Goal: Information Seeking & Learning: Learn about a topic

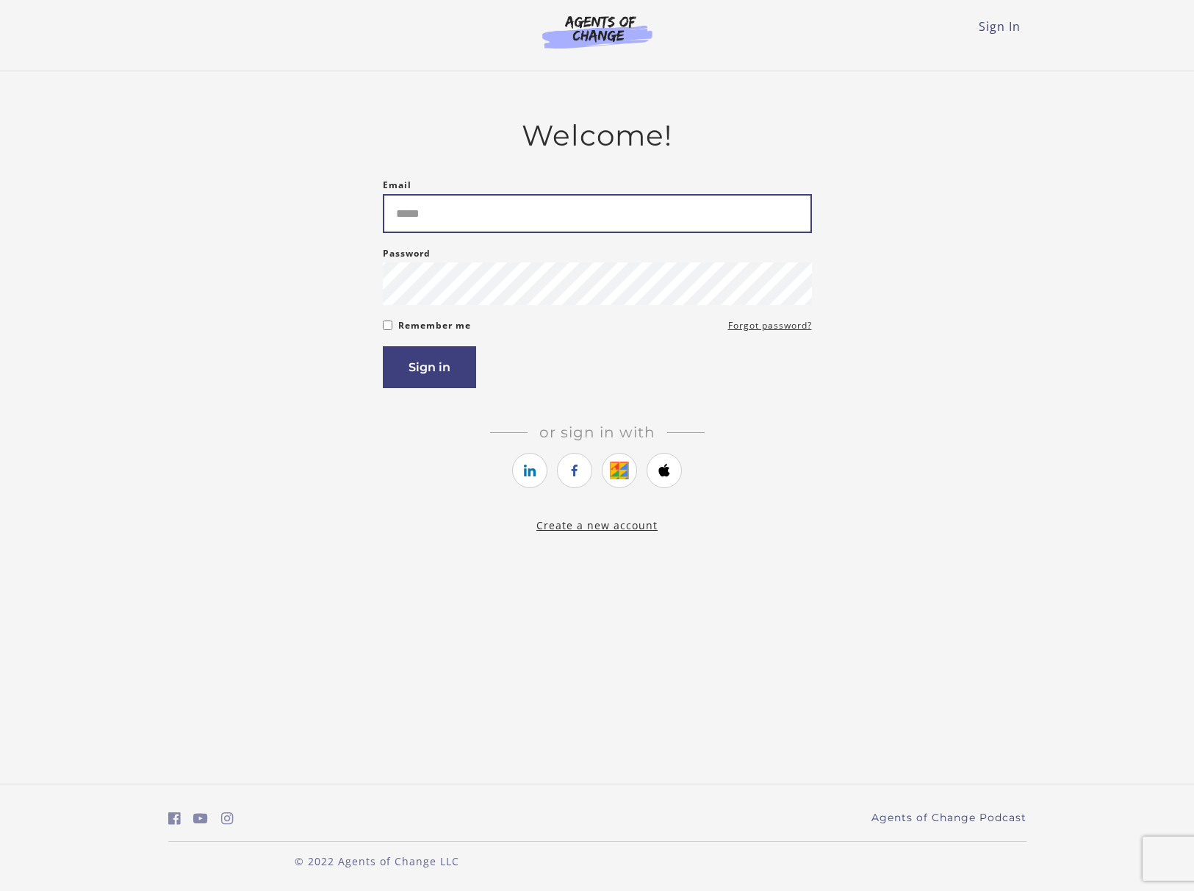
click at [497, 233] on input "Email" at bounding box center [597, 213] width 429 height 39
click at [532, 215] on input "Email" at bounding box center [597, 213] width 429 height 39
type input "**********"
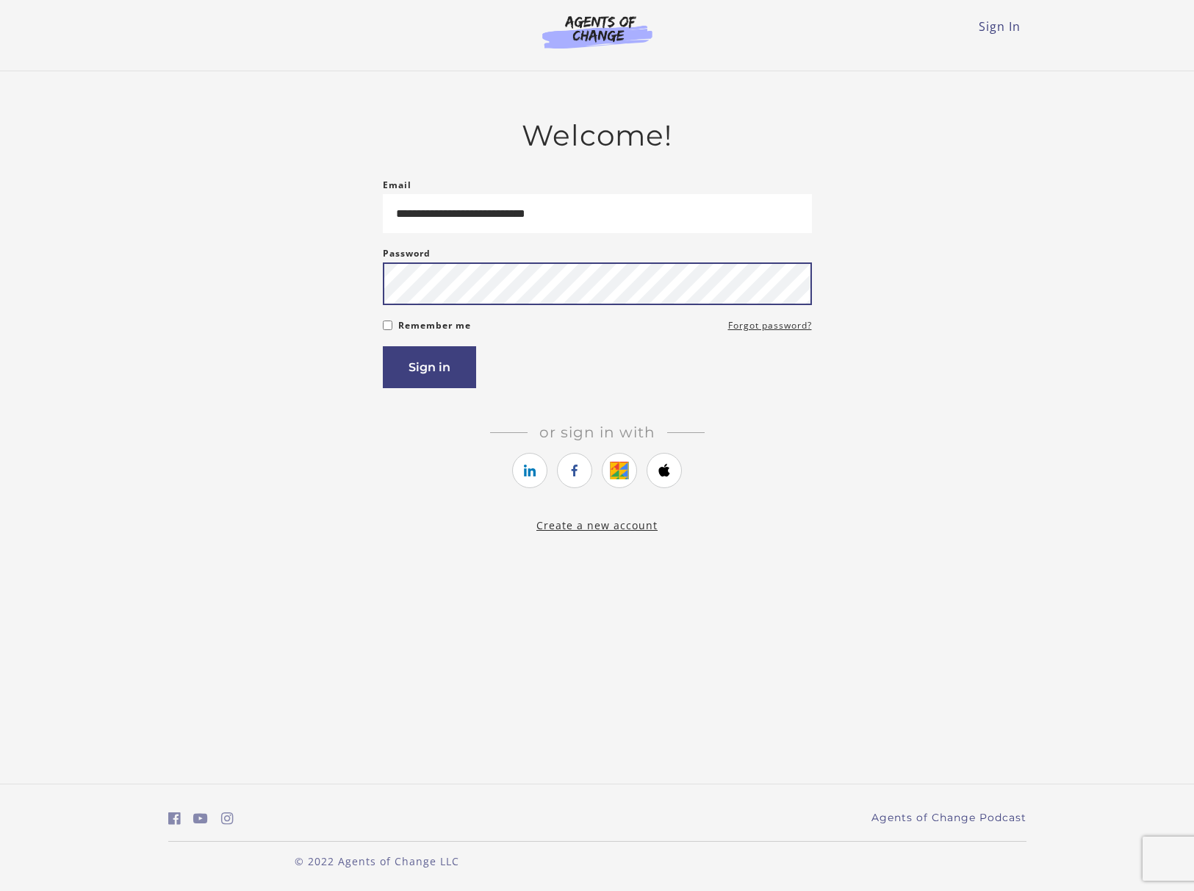
click at [383, 346] on button "Sign in" at bounding box center [429, 367] width 93 height 42
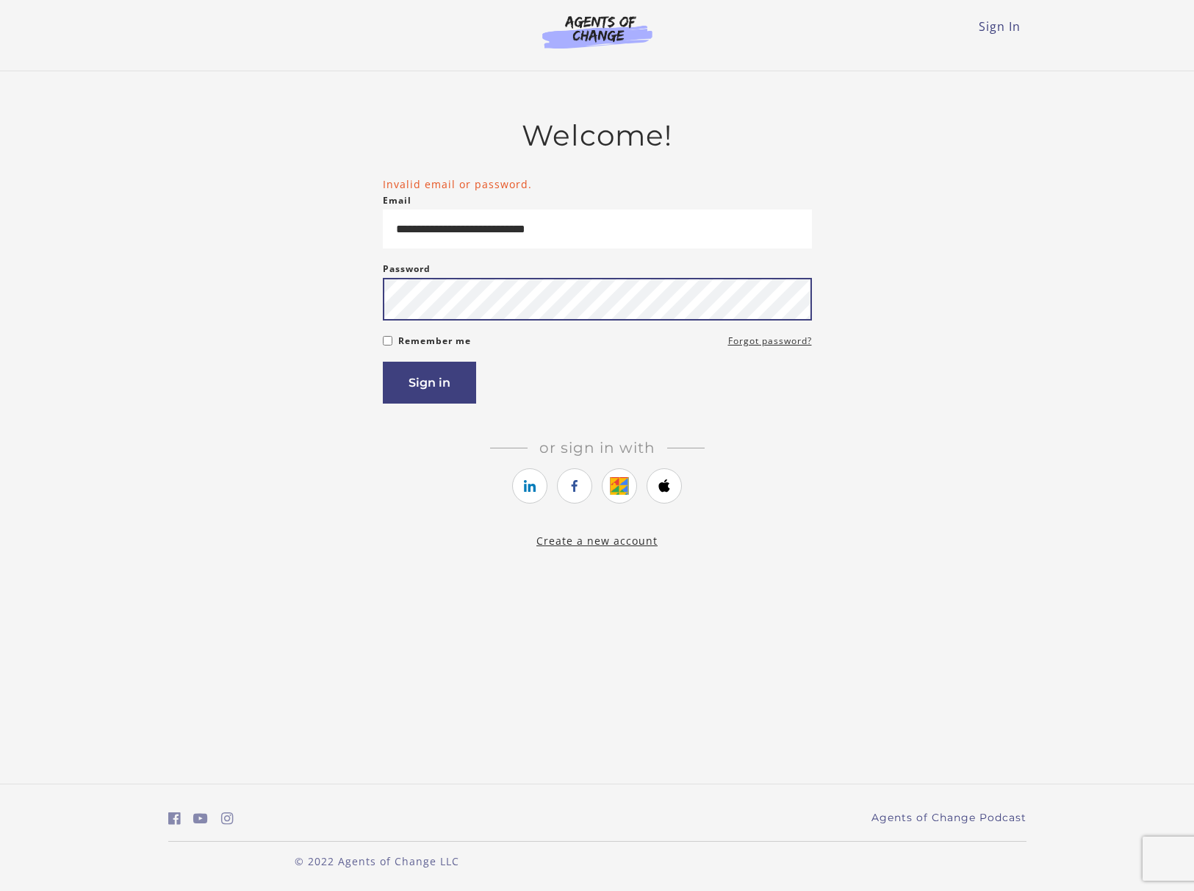
click at [383, 362] on button "Sign in" at bounding box center [429, 383] width 93 height 42
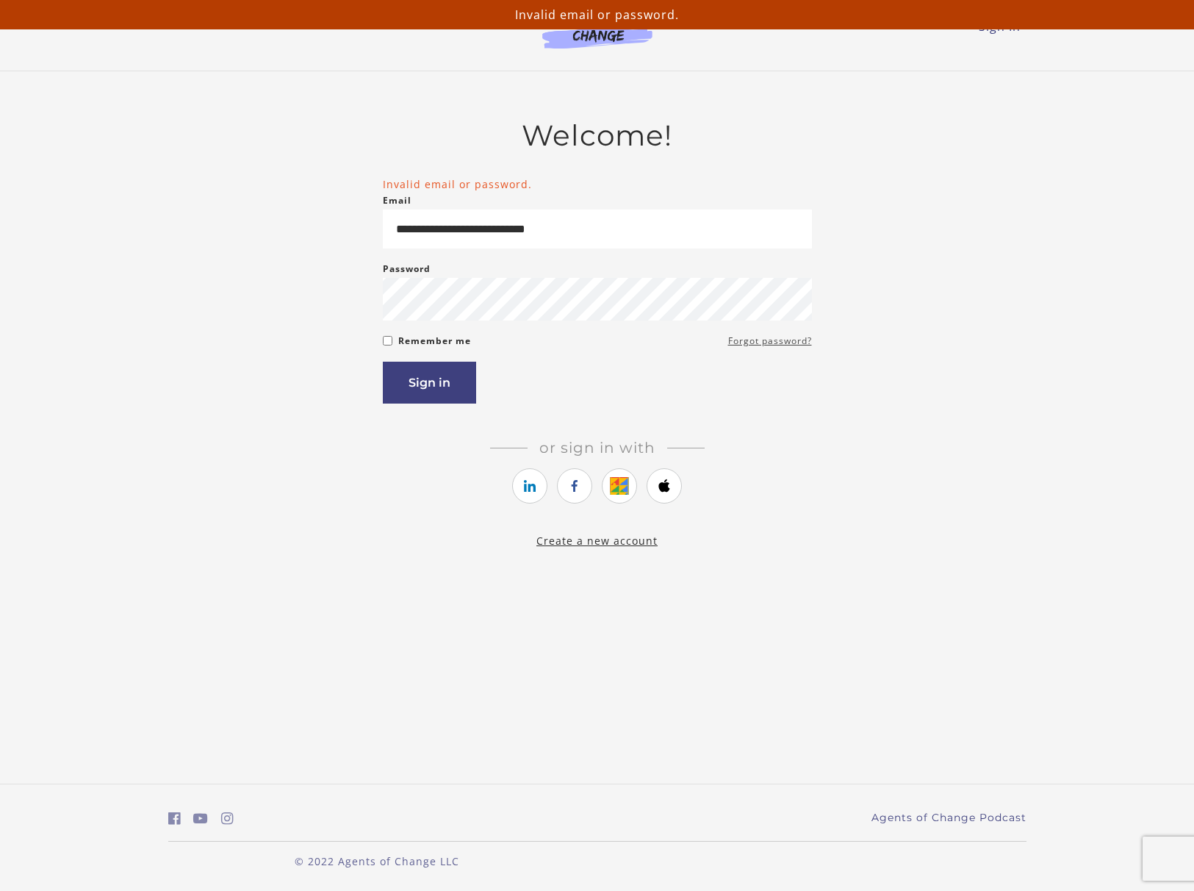
click at [747, 346] on link "Forgot password?" at bounding box center [770, 341] width 84 height 18
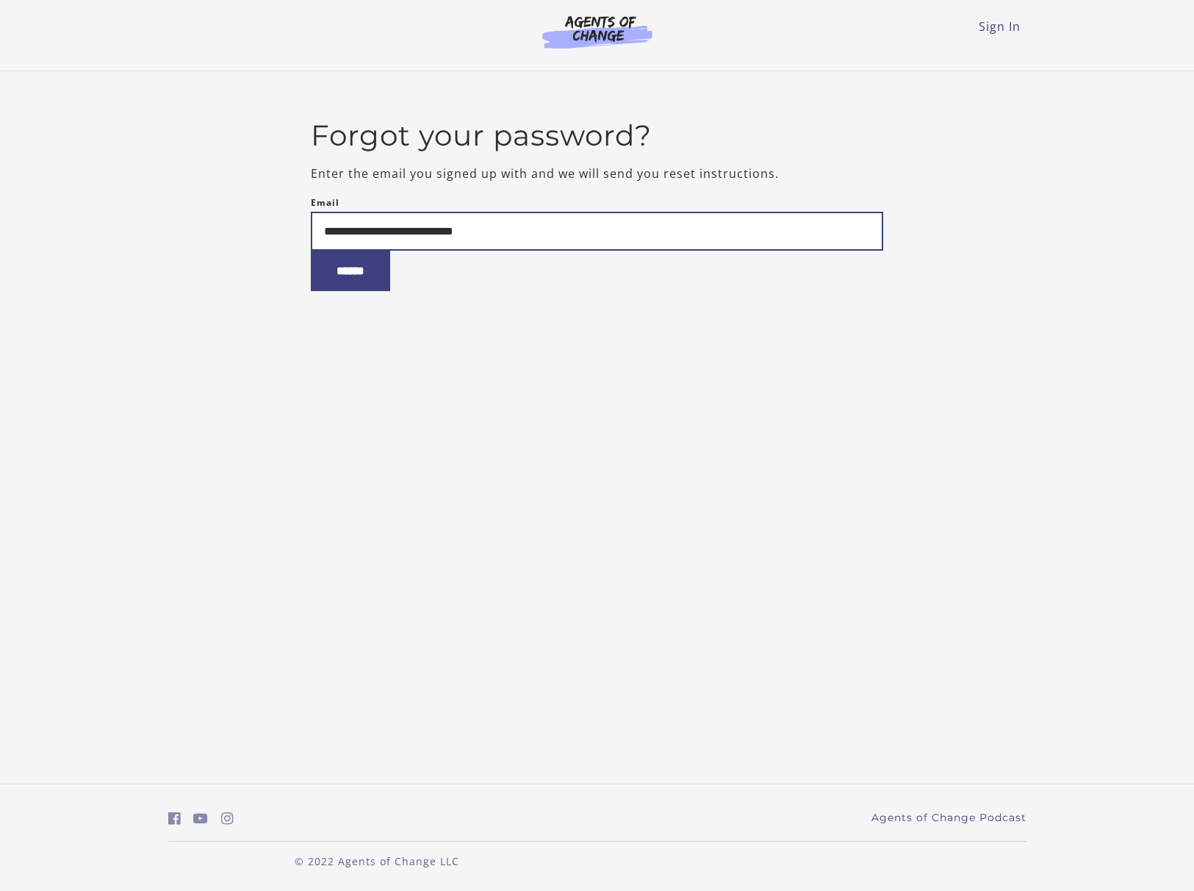
type input "**********"
click at [311, 251] on input "******" at bounding box center [350, 271] width 79 height 40
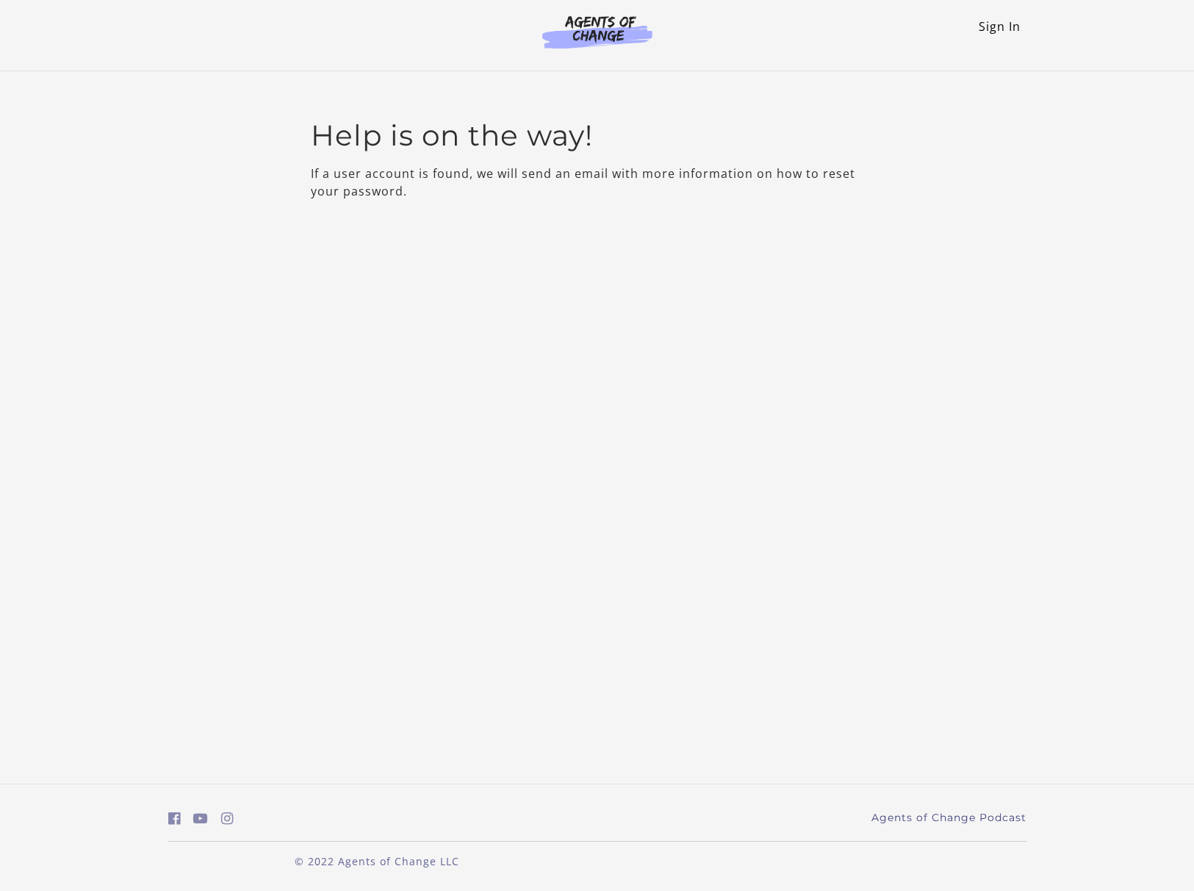
click at [1001, 27] on link "Sign In" at bounding box center [1000, 26] width 42 height 16
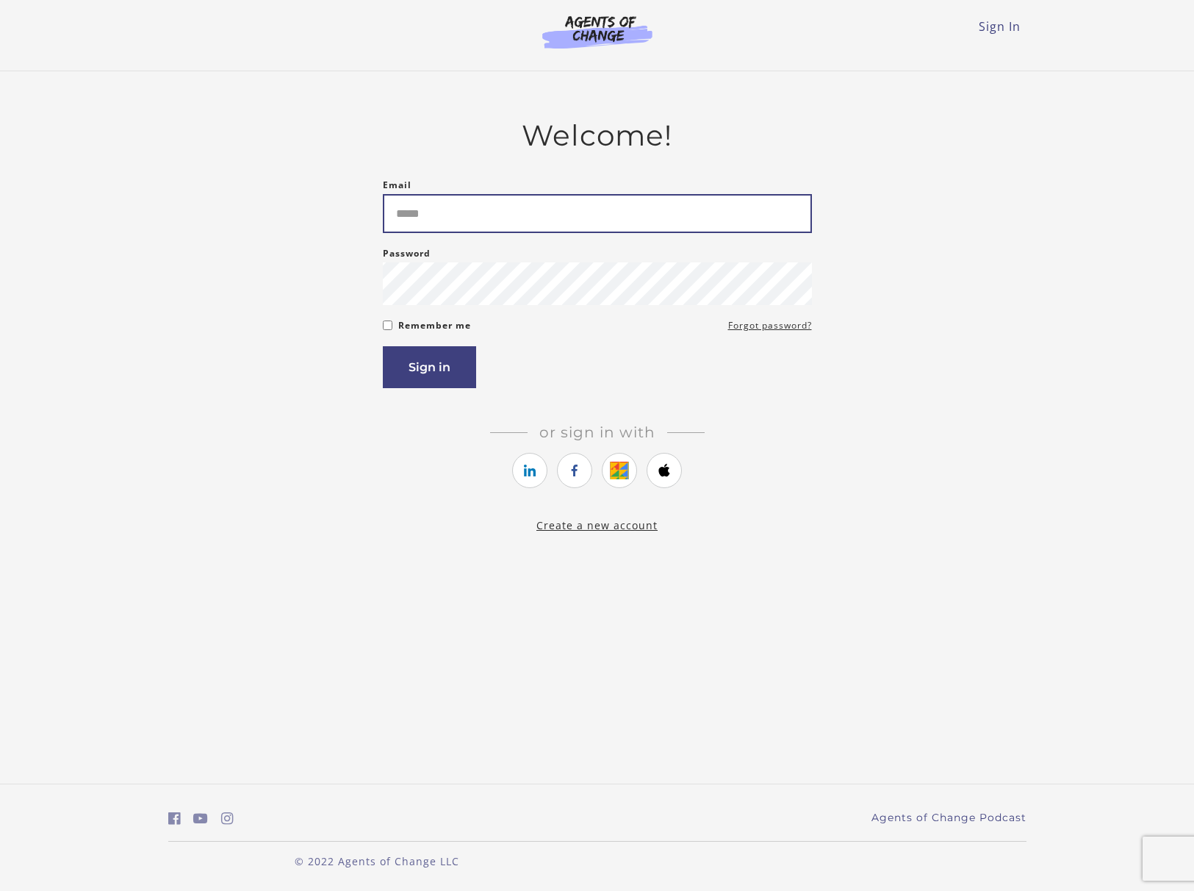
click at [619, 223] on input "Email" at bounding box center [597, 213] width 429 height 39
type input "**********"
click at [383, 346] on button "Sign in" at bounding box center [429, 367] width 93 height 42
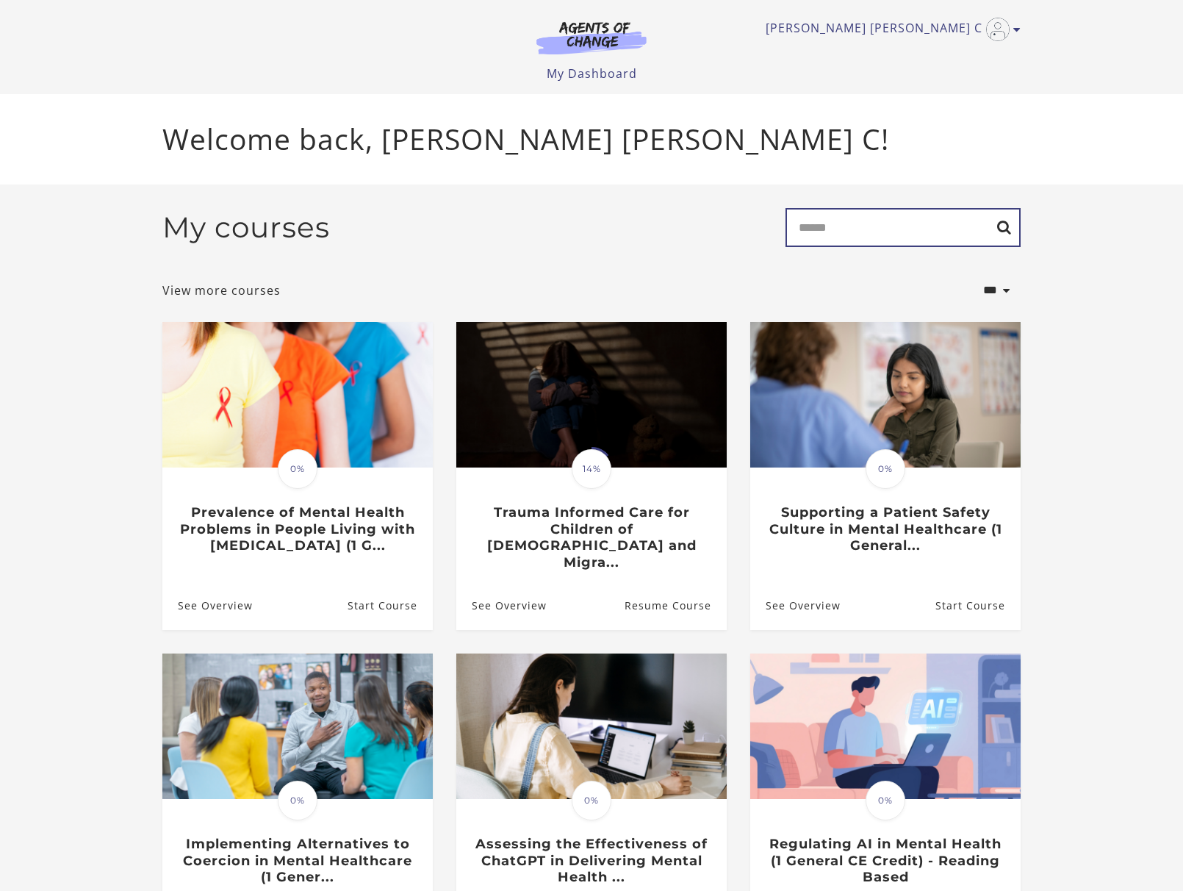
click at [867, 230] on input "Search" at bounding box center [903, 227] width 235 height 39
type input "********"
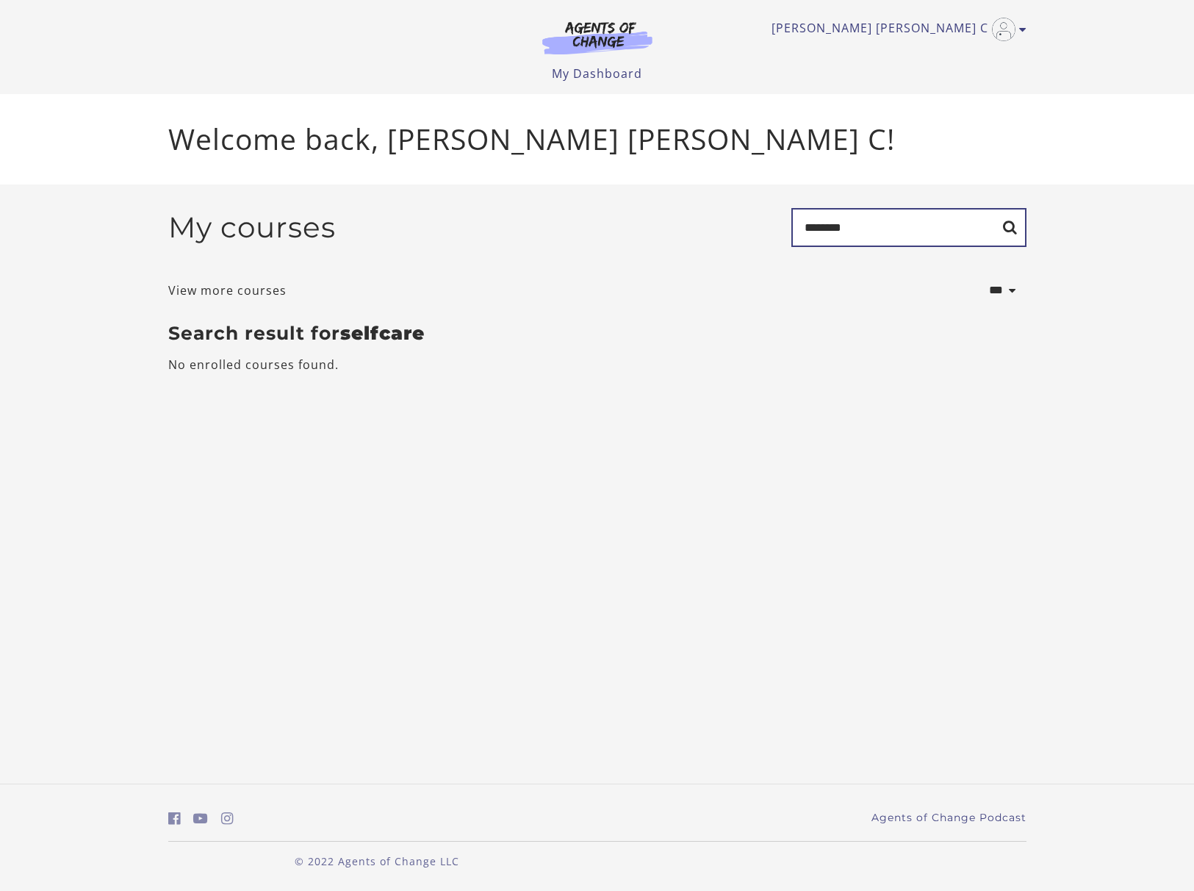
drag, startPoint x: 891, startPoint y: 233, endPoint x: 744, endPoint y: 238, distance: 147.8
click at [750, 235] on div "My courses Search ********" at bounding box center [597, 233] width 858 height 51
type input "*******"
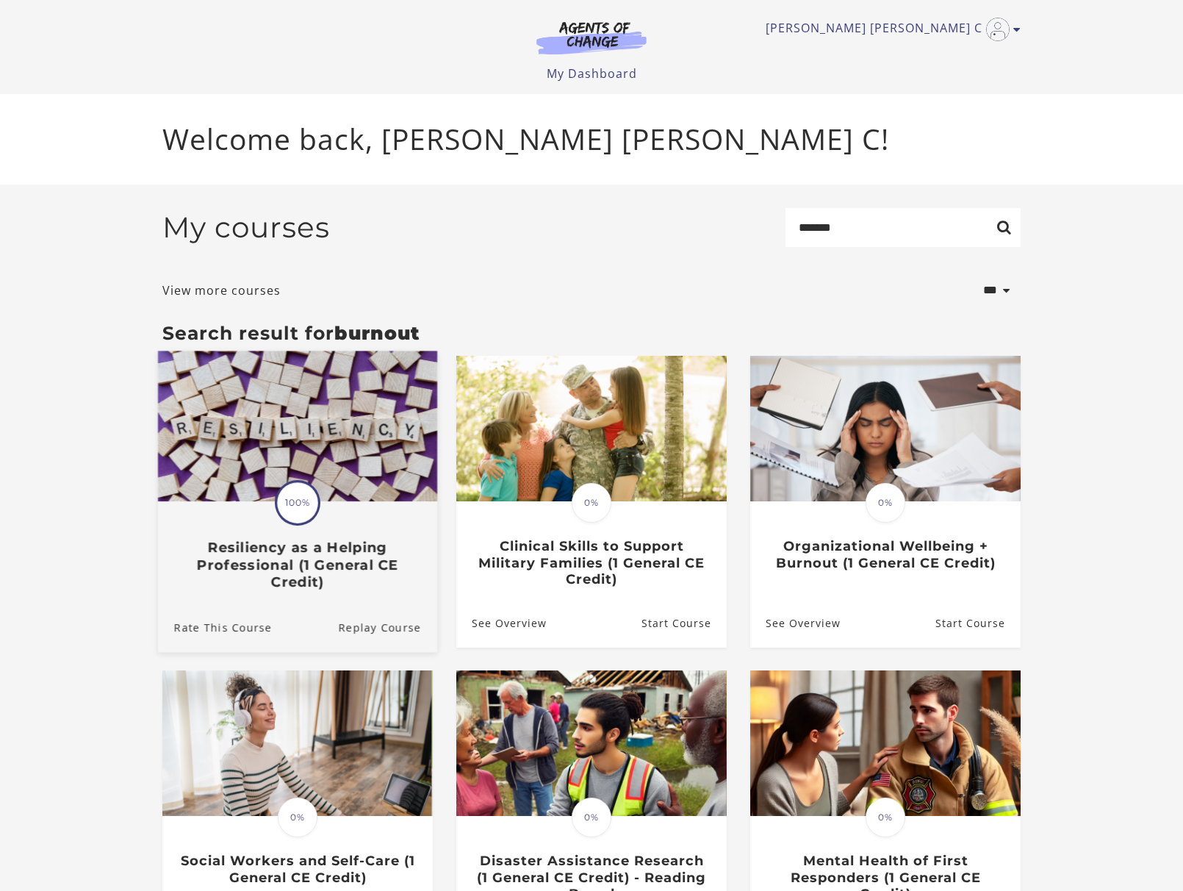
click at [329, 554] on h3 "Resiliency as a Helping Professional (1 General CE Credit)" at bounding box center [297, 564] width 247 height 51
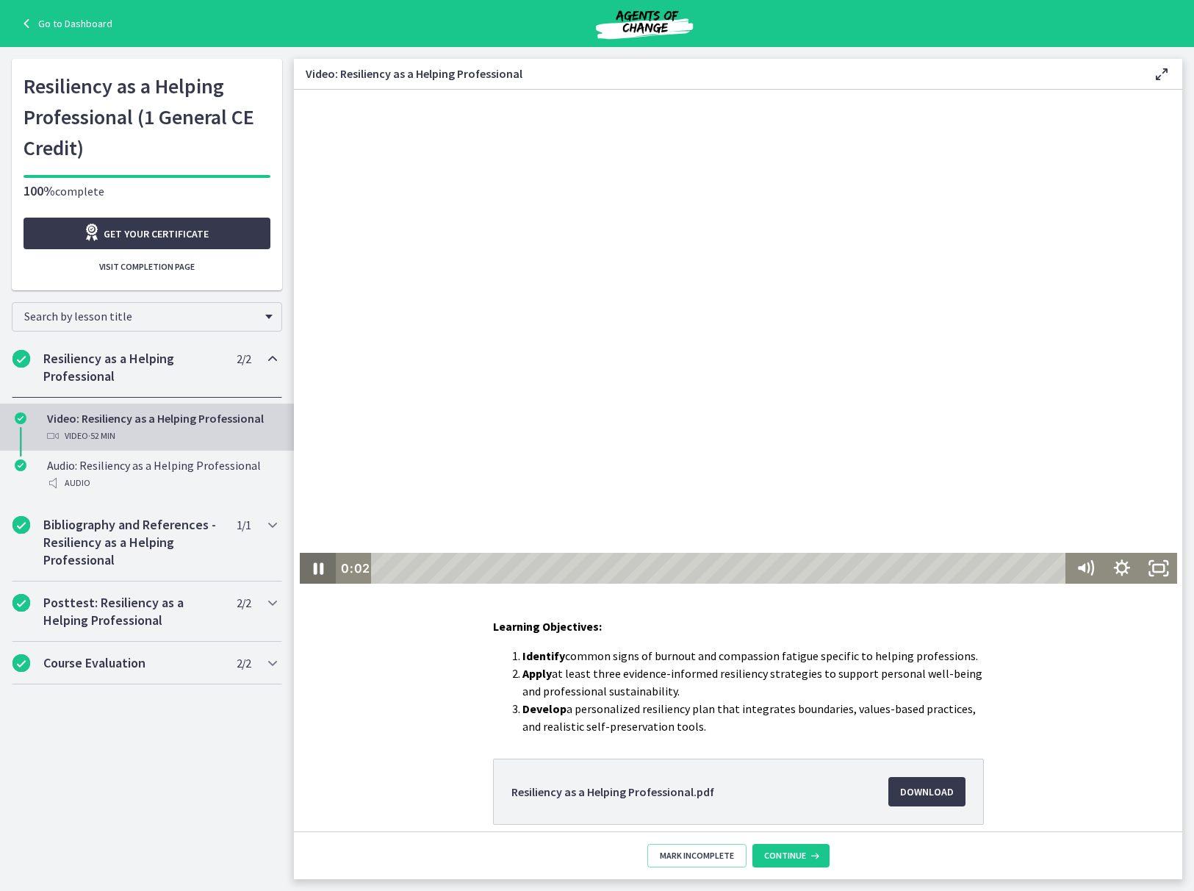
click at [313, 573] on icon "Pause" at bounding box center [317, 568] width 37 height 31
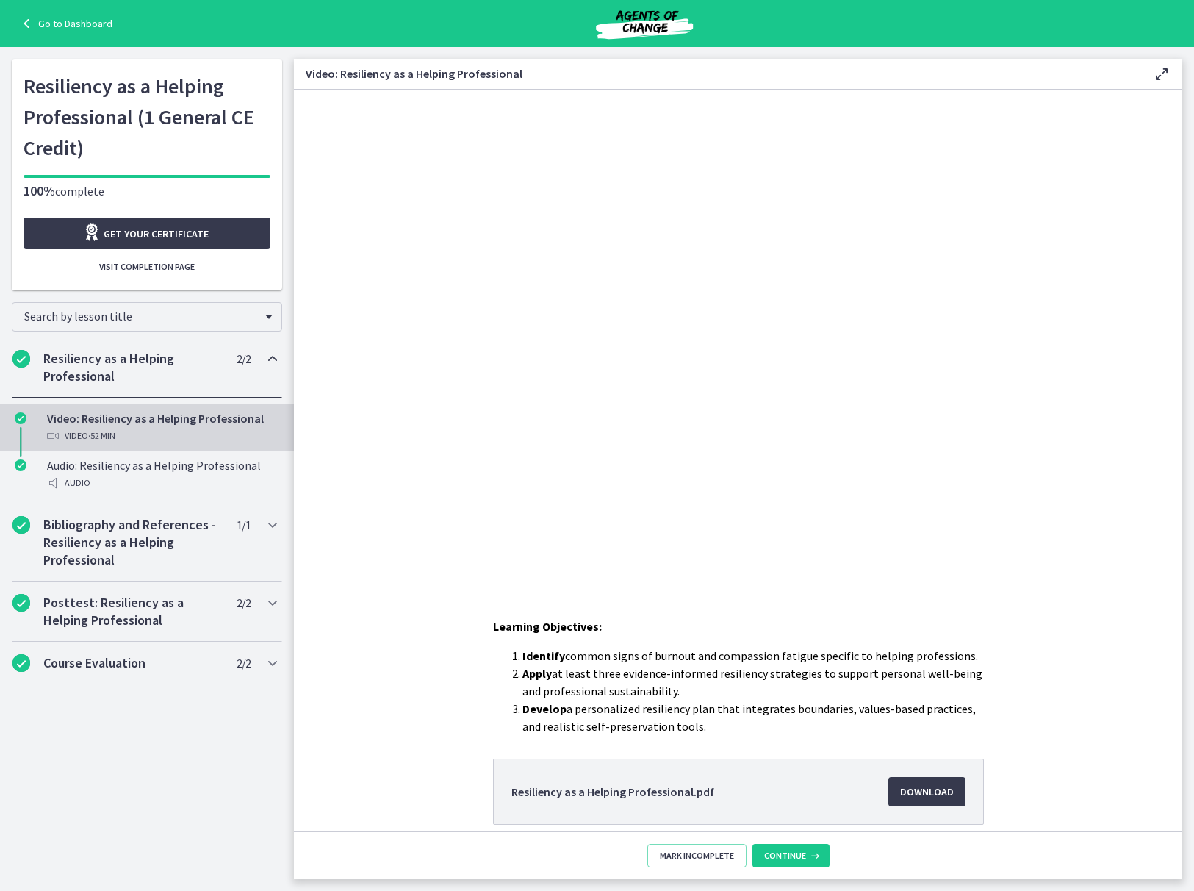
click at [151, 361] on h2 "Resiliency as a Helping Professional" at bounding box center [132, 367] width 179 height 35
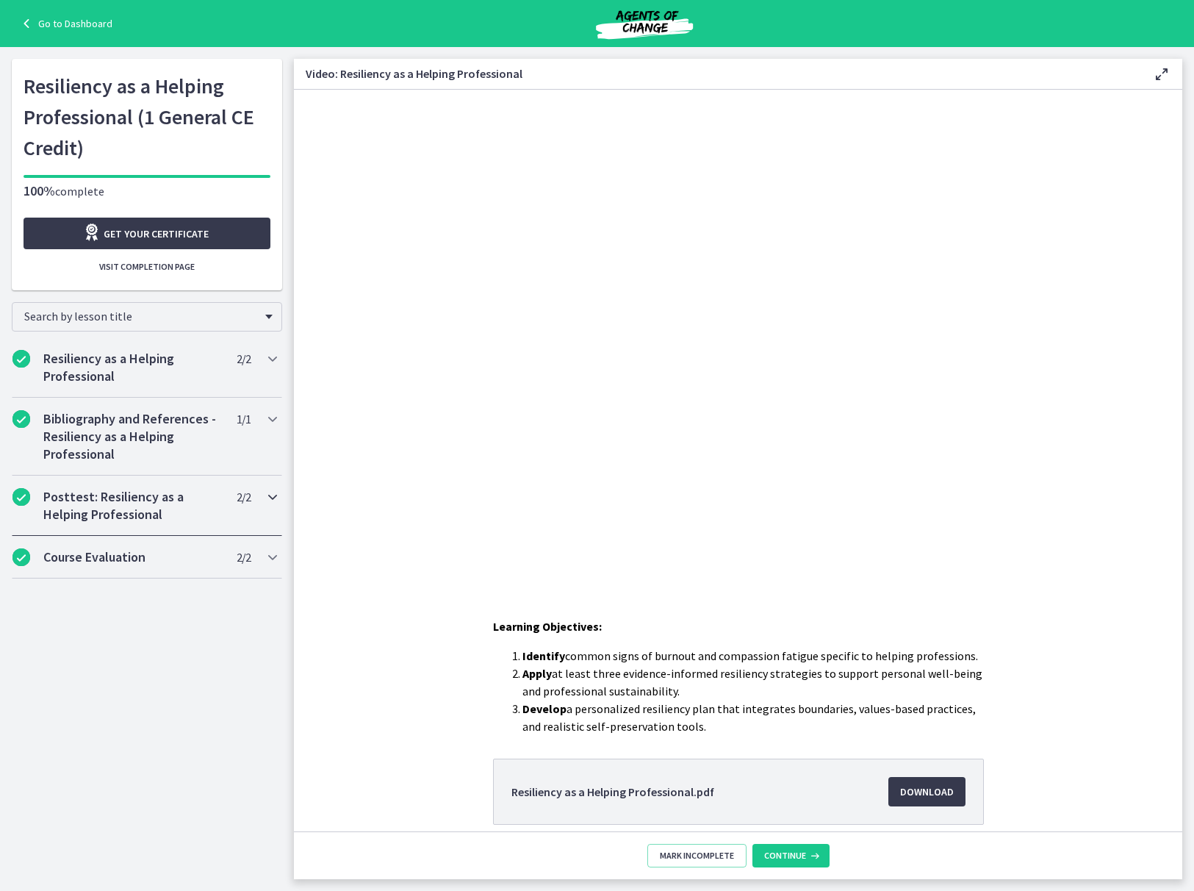
click at [170, 498] on h2 "Posttest: Resiliency as a Helping Professional" at bounding box center [132, 505] width 179 height 35
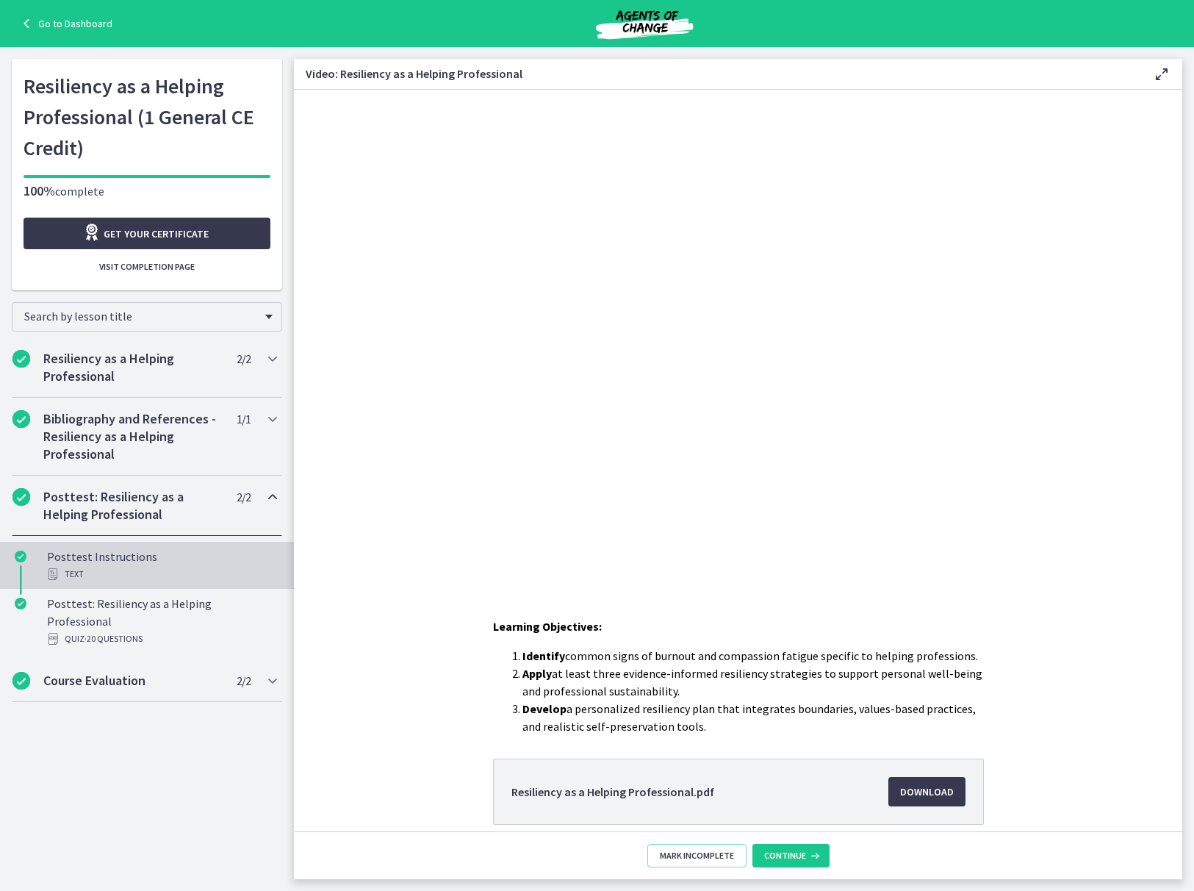
click at [153, 564] on div "Posttest Instructions Text" at bounding box center [161, 565] width 229 height 35
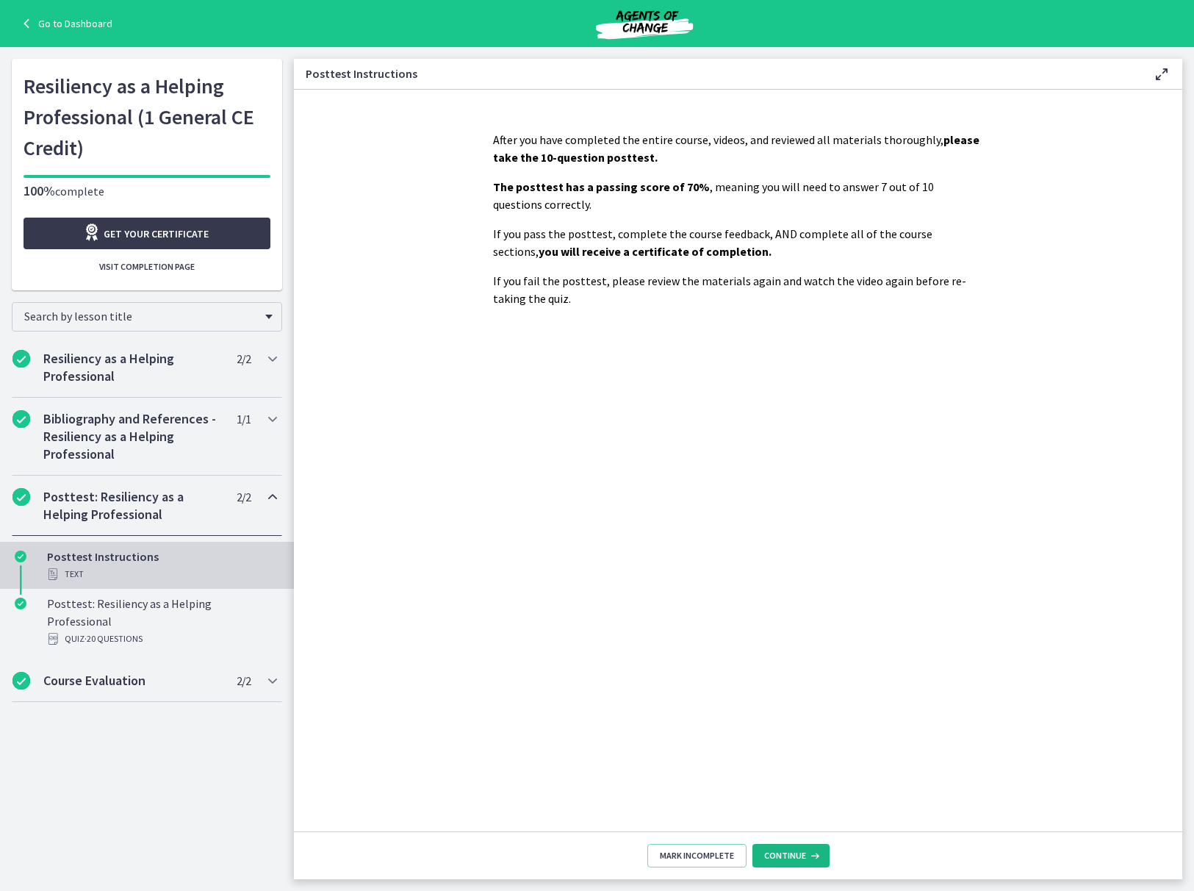
click at [803, 846] on button "Continue" at bounding box center [791, 856] width 77 height 24
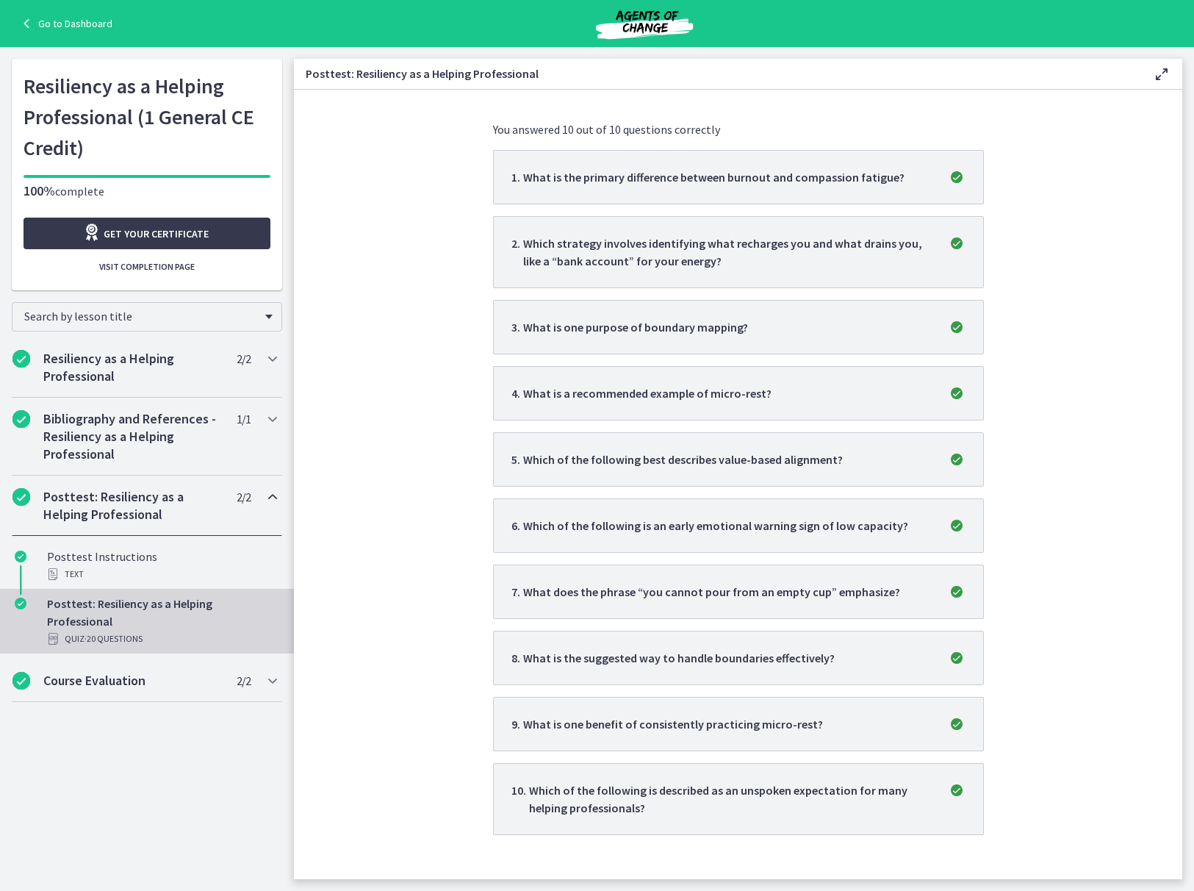
scroll to position [301, 0]
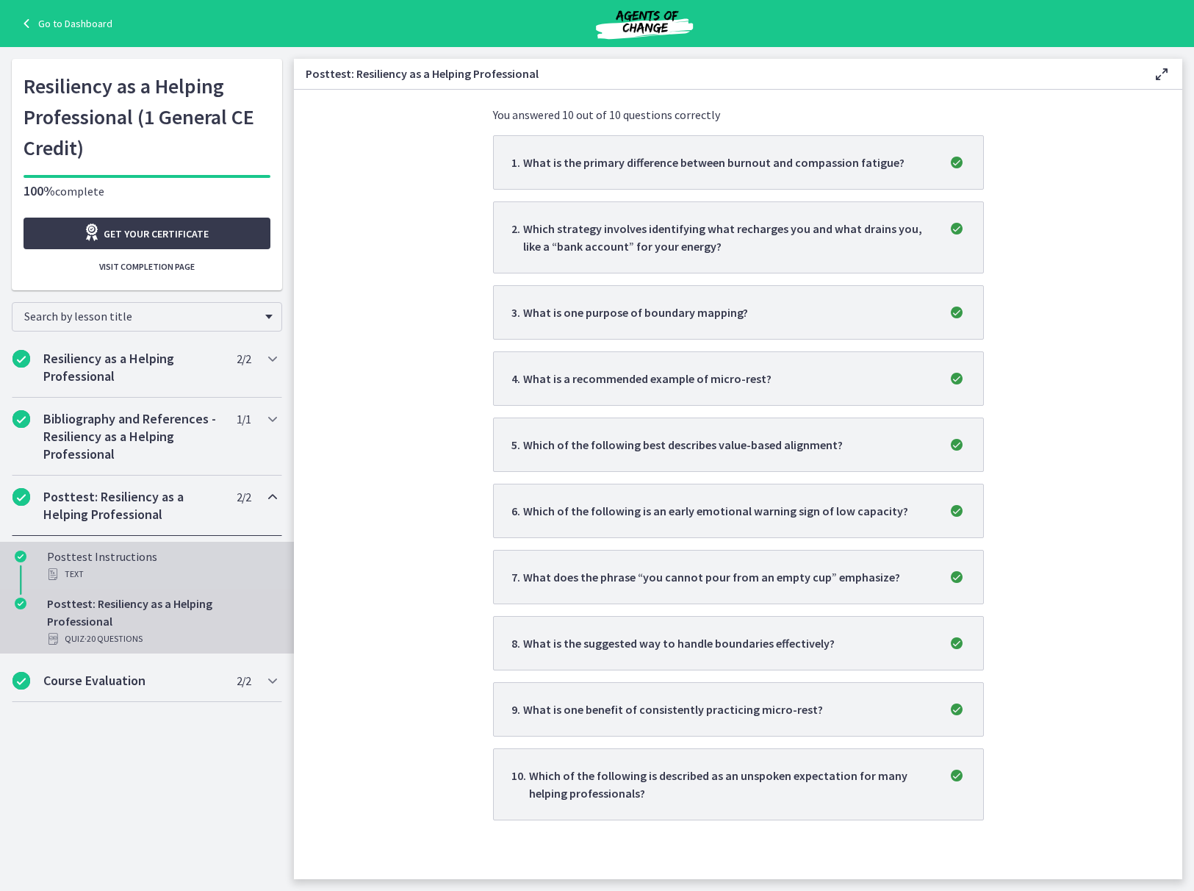
click at [131, 566] on div "Text" at bounding box center [161, 574] width 229 height 18
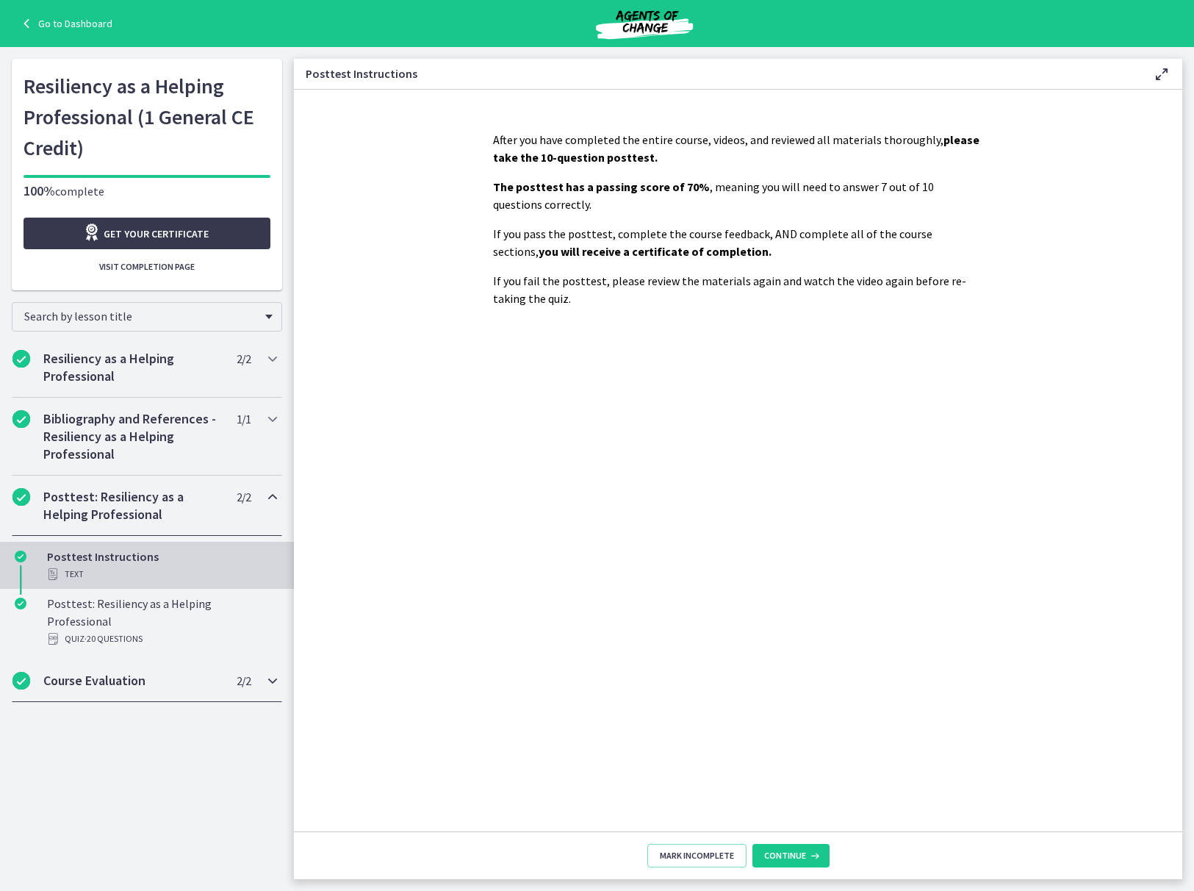
click at [137, 672] on h2 "Course Evaluation" at bounding box center [132, 681] width 179 height 18
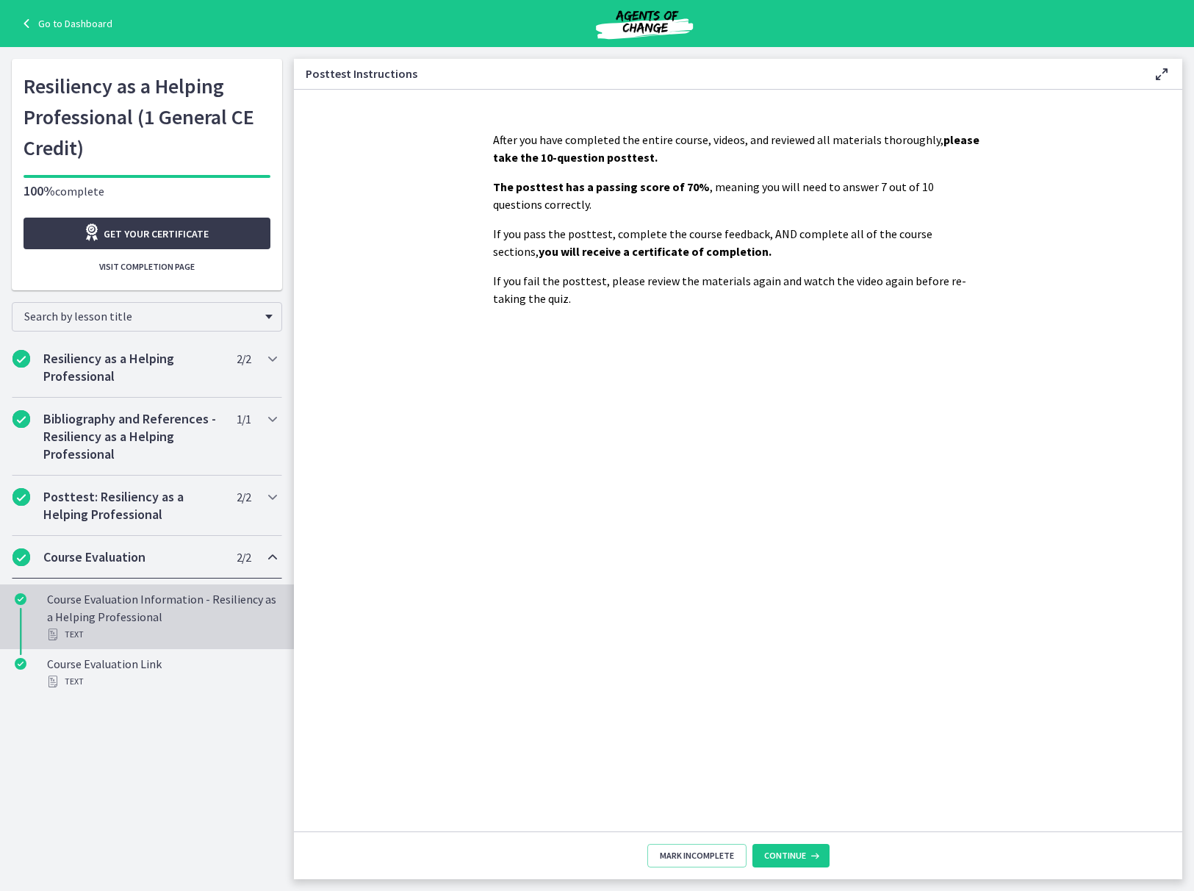
click at [157, 604] on div "Course Evaluation Information - Resiliency as a Helping Professional Text" at bounding box center [161, 616] width 229 height 53
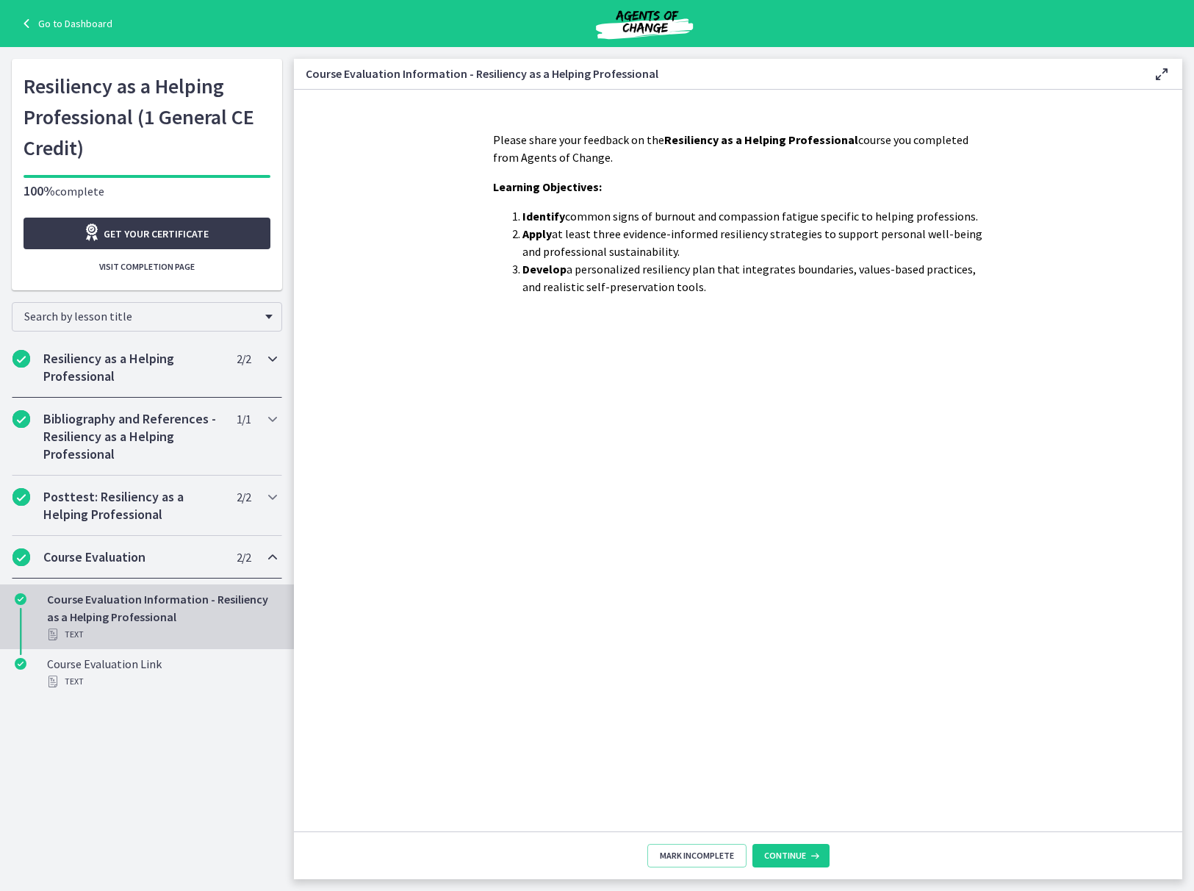
click at [174, 360] on h2 "Resiliency as a Helping Professional" at bounding box center [132, 367] width 179 height 35
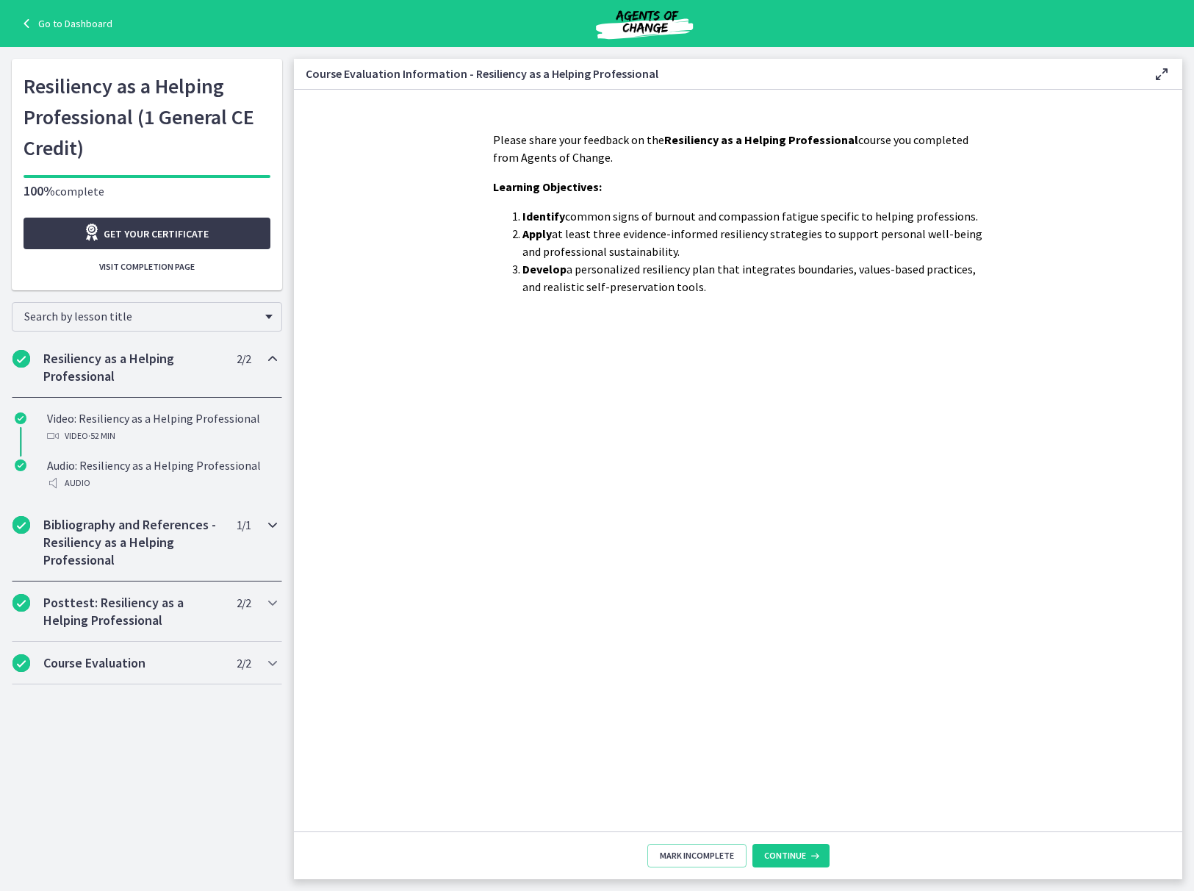
click at [167, 541] on h2 "Bibliography and References - Resiliency as a Helping Professional" at bounding box center [132, 542] width 179 height 53
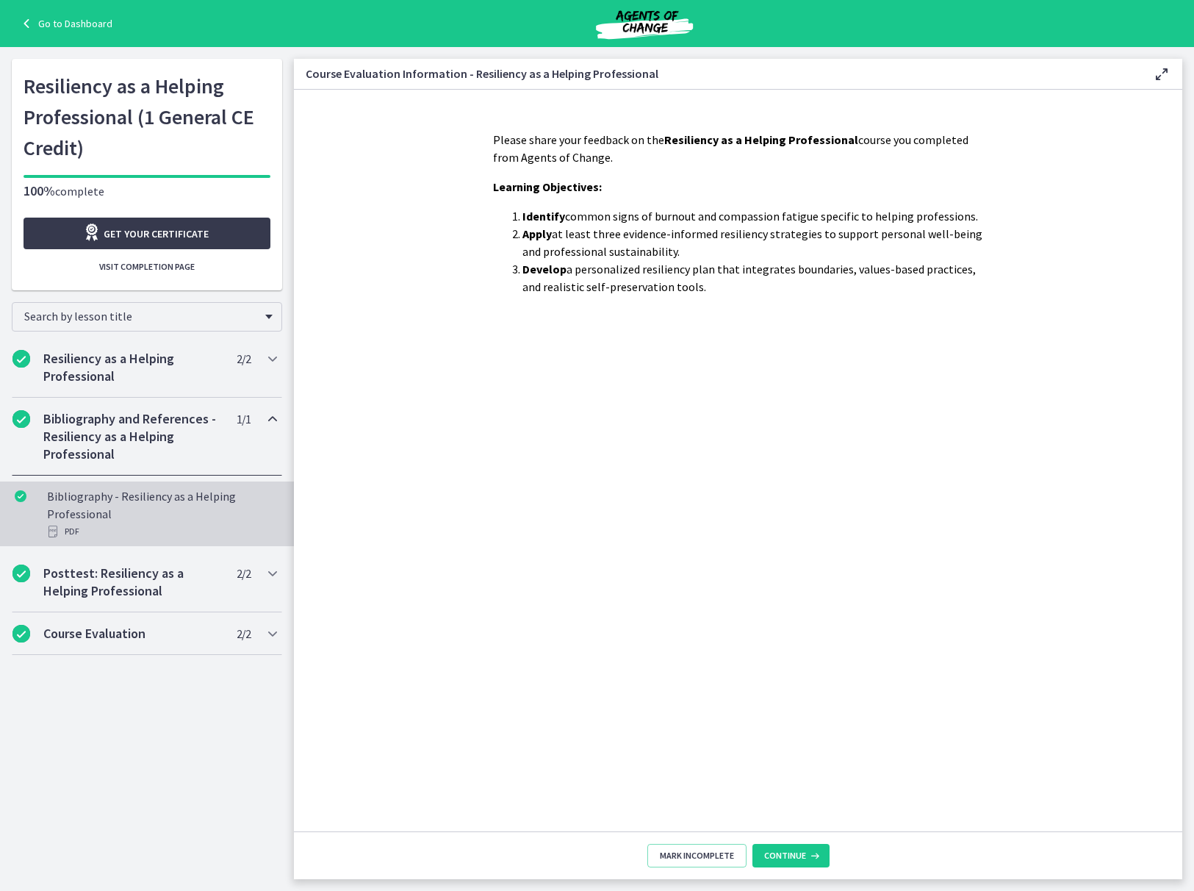
click at [179, 513] on div "Bibliography - Resiliency as a Helping Professional PDF" at bounding box center [161, 513] width 229 height 53
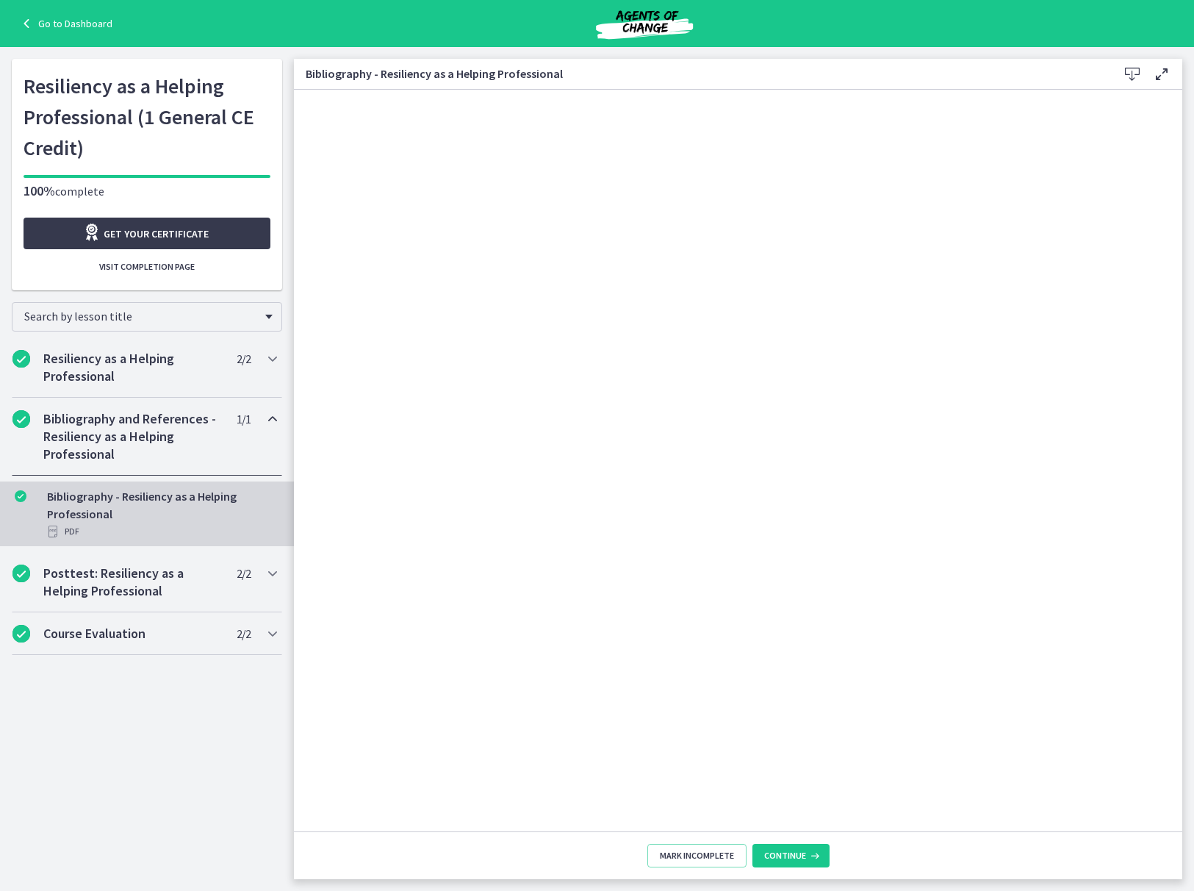
click at [140, 452] on h2 "Bibliography and References - Resiliency as a Helping Professional" at bounding box center [132, 436] width 179 height 53
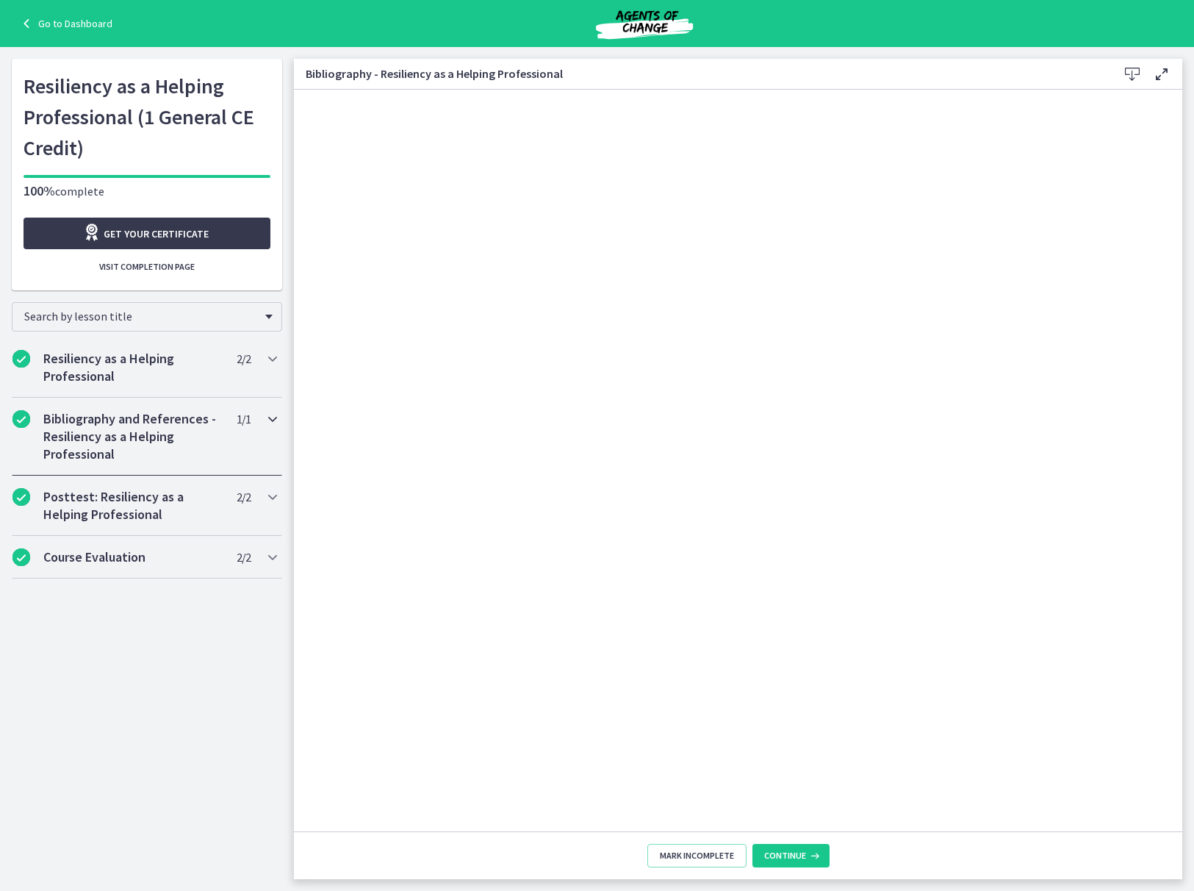
click at [140, 452] on h2 "Bibliography and References - Resiliency as a Helping Professional" at bounding box center [132, 436] width 179 height 53
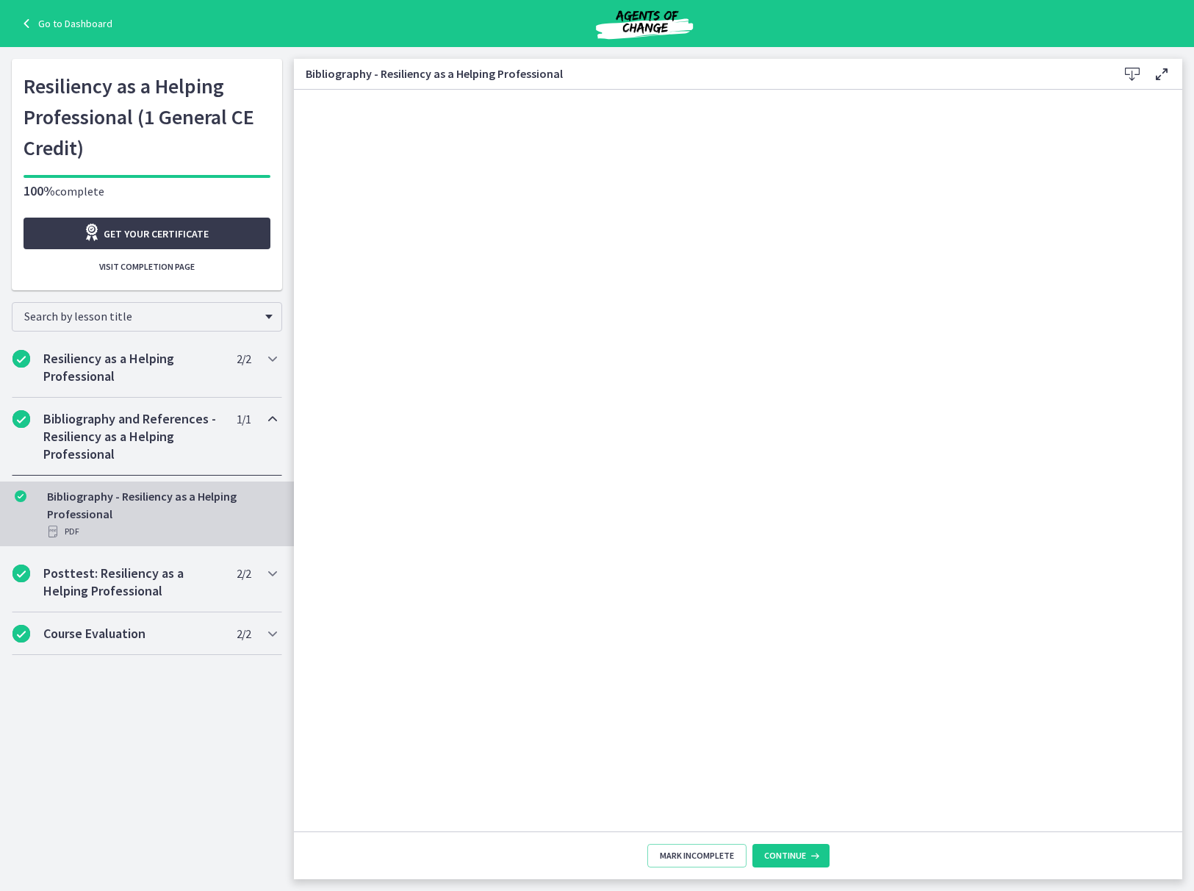
click at [148, 512] on div "Bibliography - Resiliency as a Helping Professional PDF" at bounding box center [161, 513] width 229 height 53
click at [257, 426] on div "Bibliography and References - Resiliency as a Helping Professional 1 / 1 Comple…" at bounding box center [147, 437] width 270 height 78
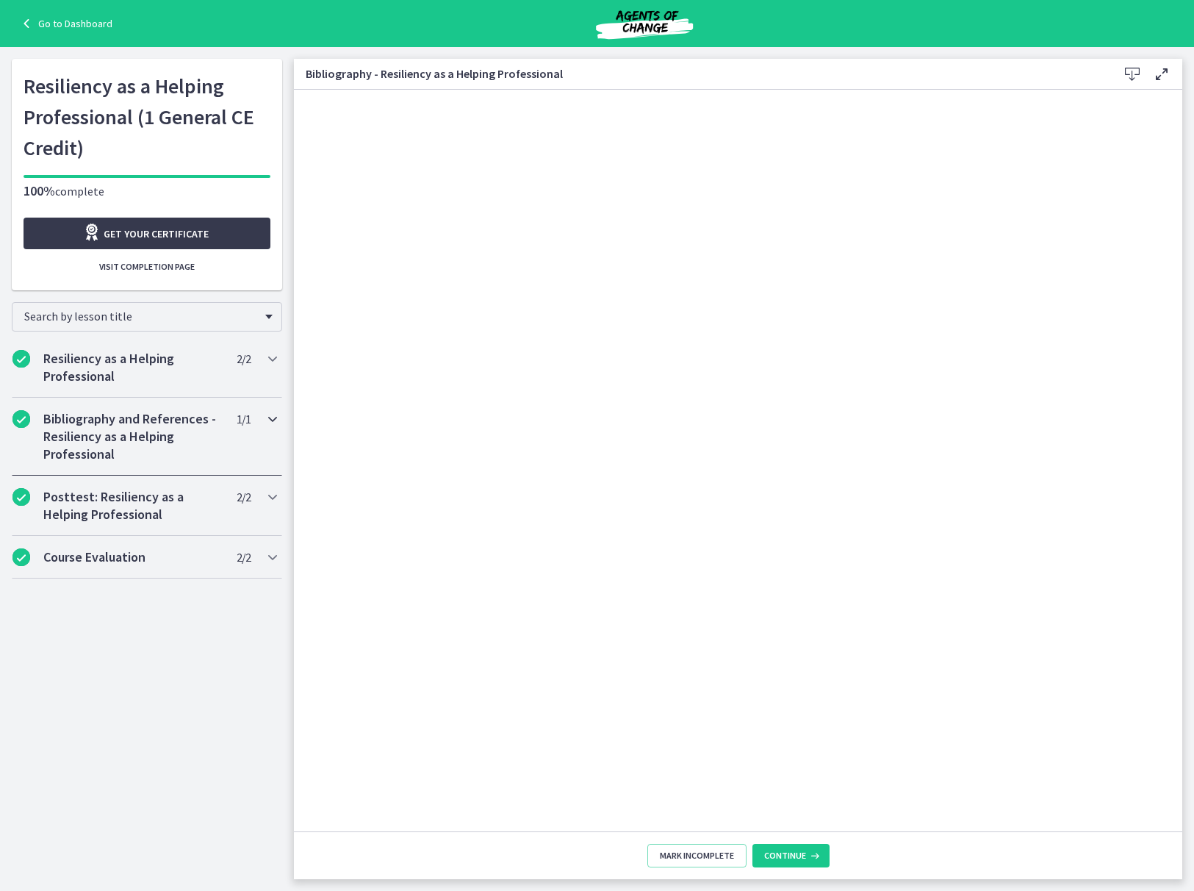
click at [257, 426] on div "Bibliography and References - Resiliency as a Helping Professional 1 / 1 Comple…" at bounding box center [147, 437] width 270 height 78
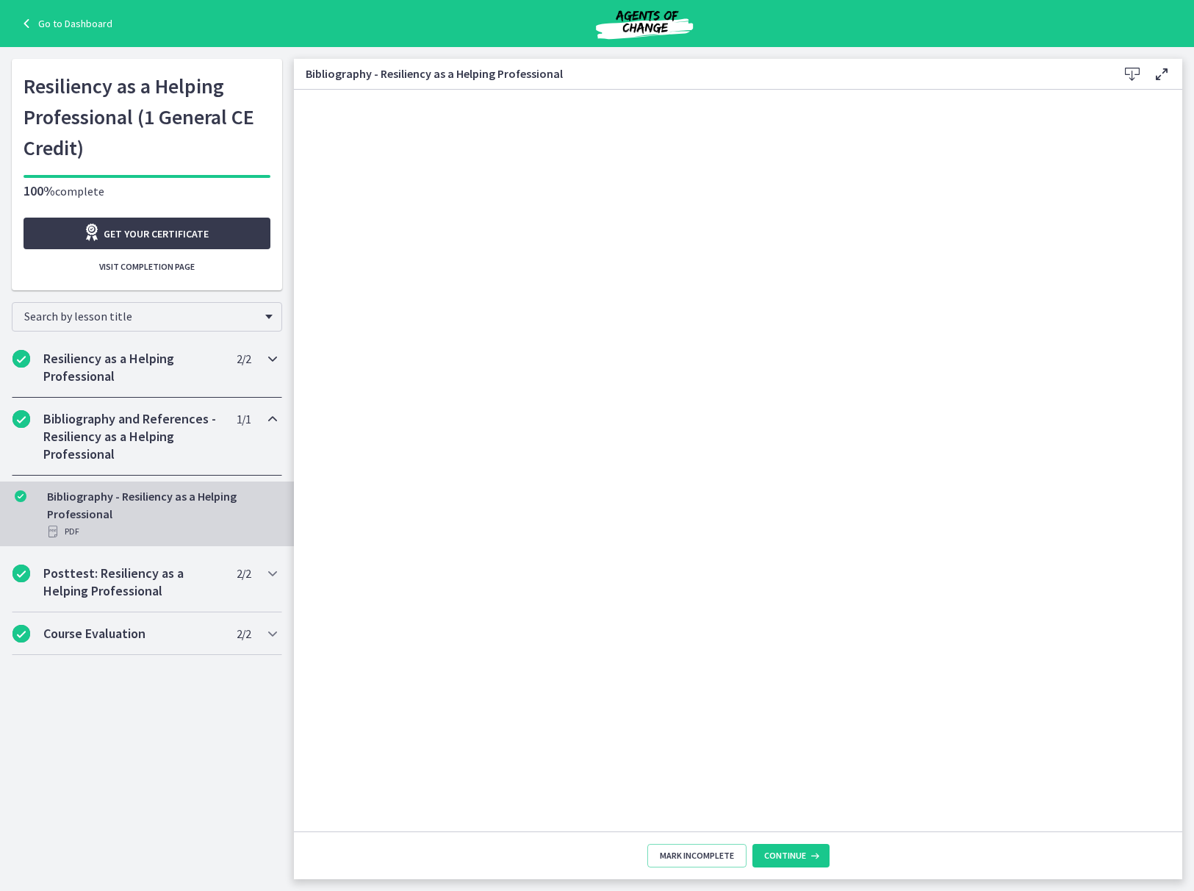
click at [190, 381] on h2 "Resiliency as a Helping Professional" at bounding box center [132, 367] width 179 height 35
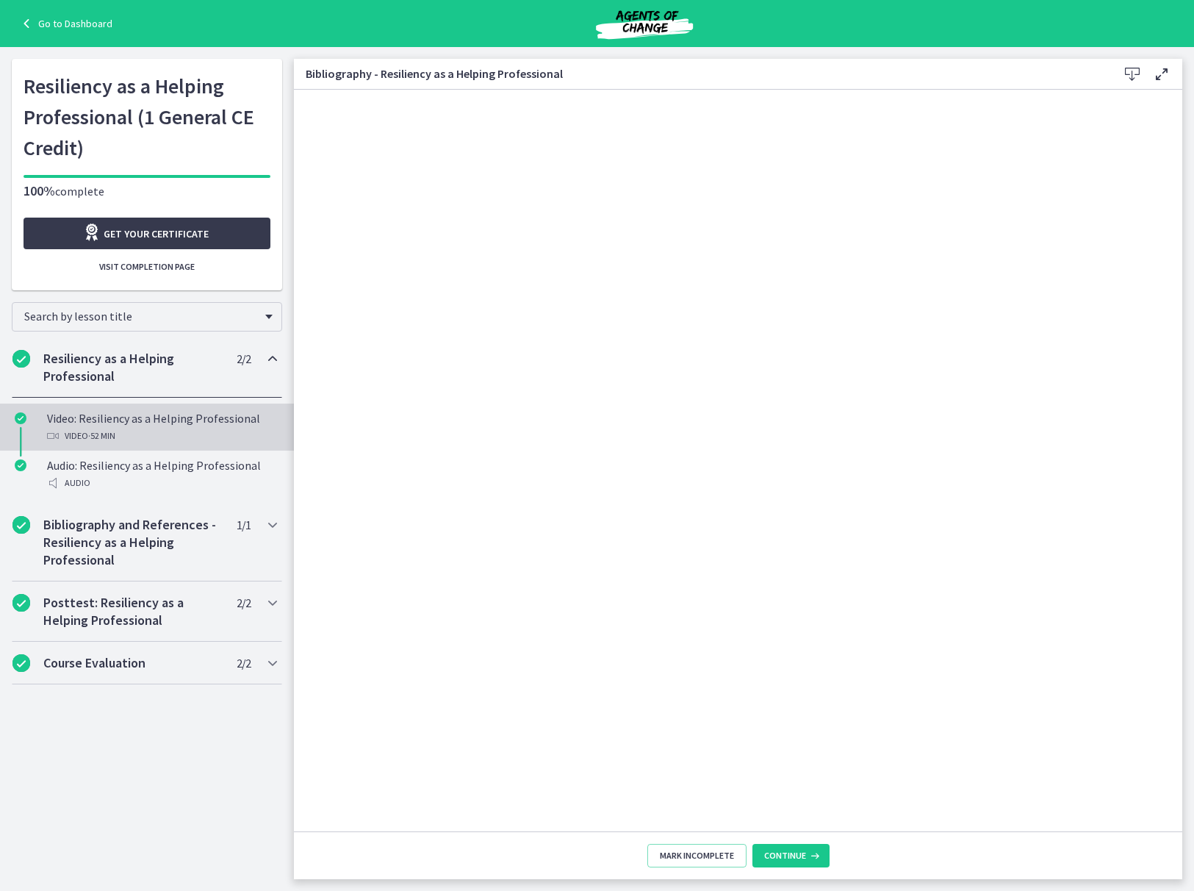
click at [195, 421] on div "Video: Resiliency as a Helping Professional Video · 52 min" at bounding box center [161, 426] width 229 height 35
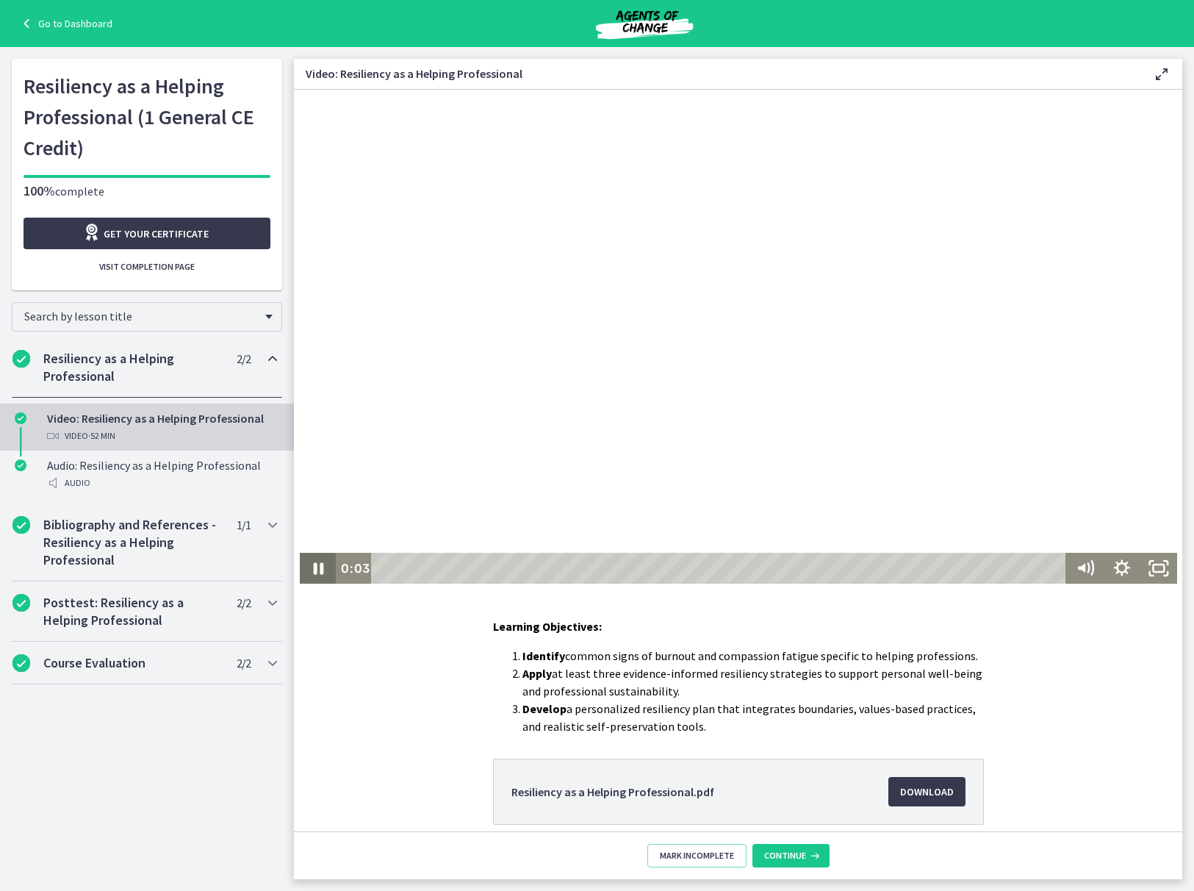
click at [313, 566] on icon "Pause" at bounding box center [318, 568] width 10 height 12
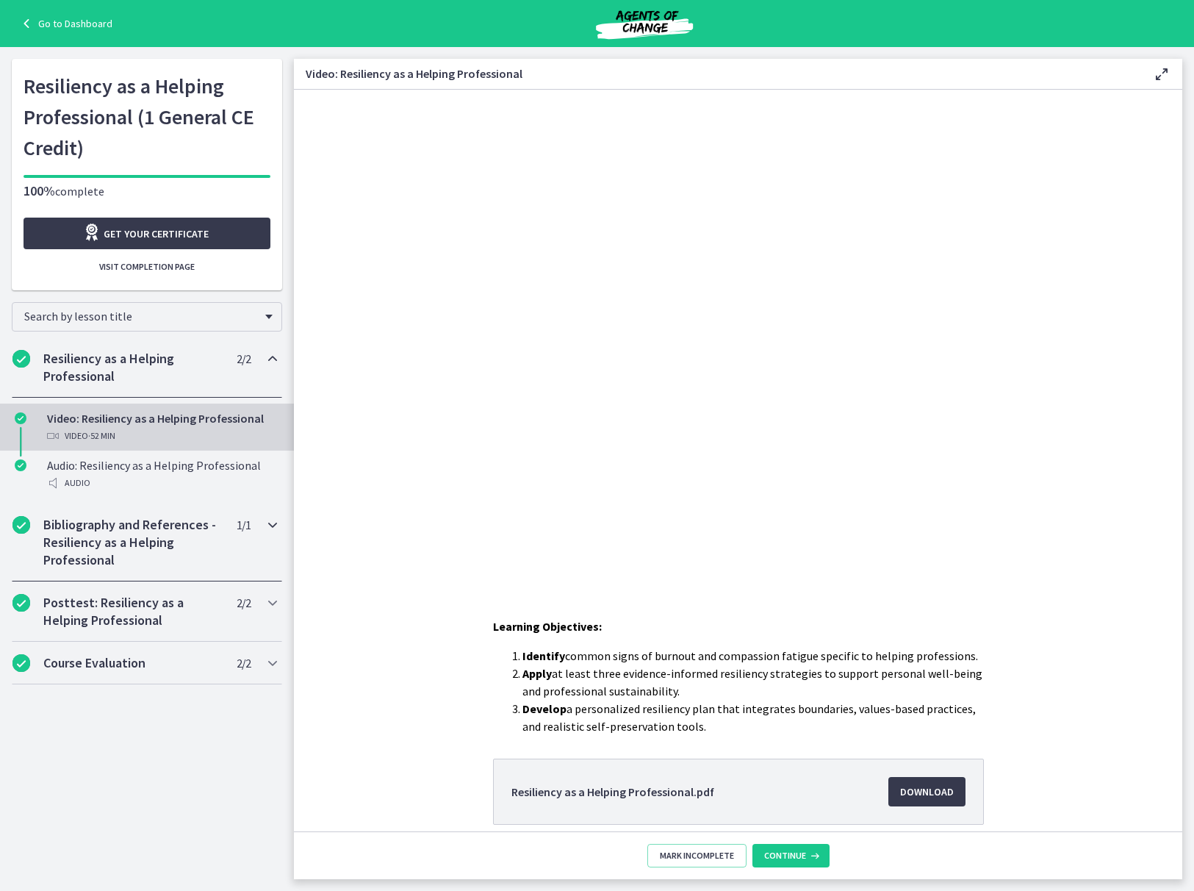
click at [162, 550] on h2 "Bibliography and References - Resiliency as a Helping Professional" at bounding box center [132, 542] width 179 height 53
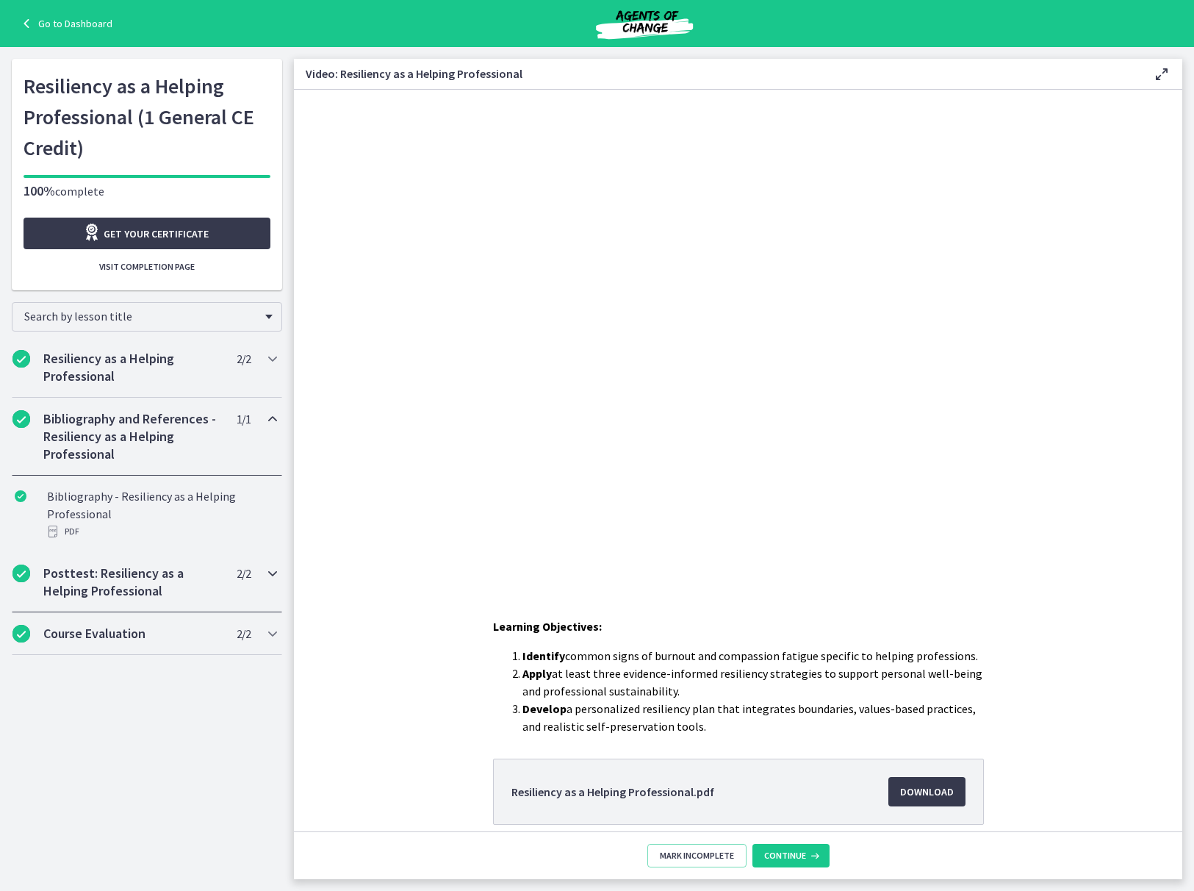
click at [273, 578] on icon "Chapters" at bounding box center [273, 573] width 18 height 18
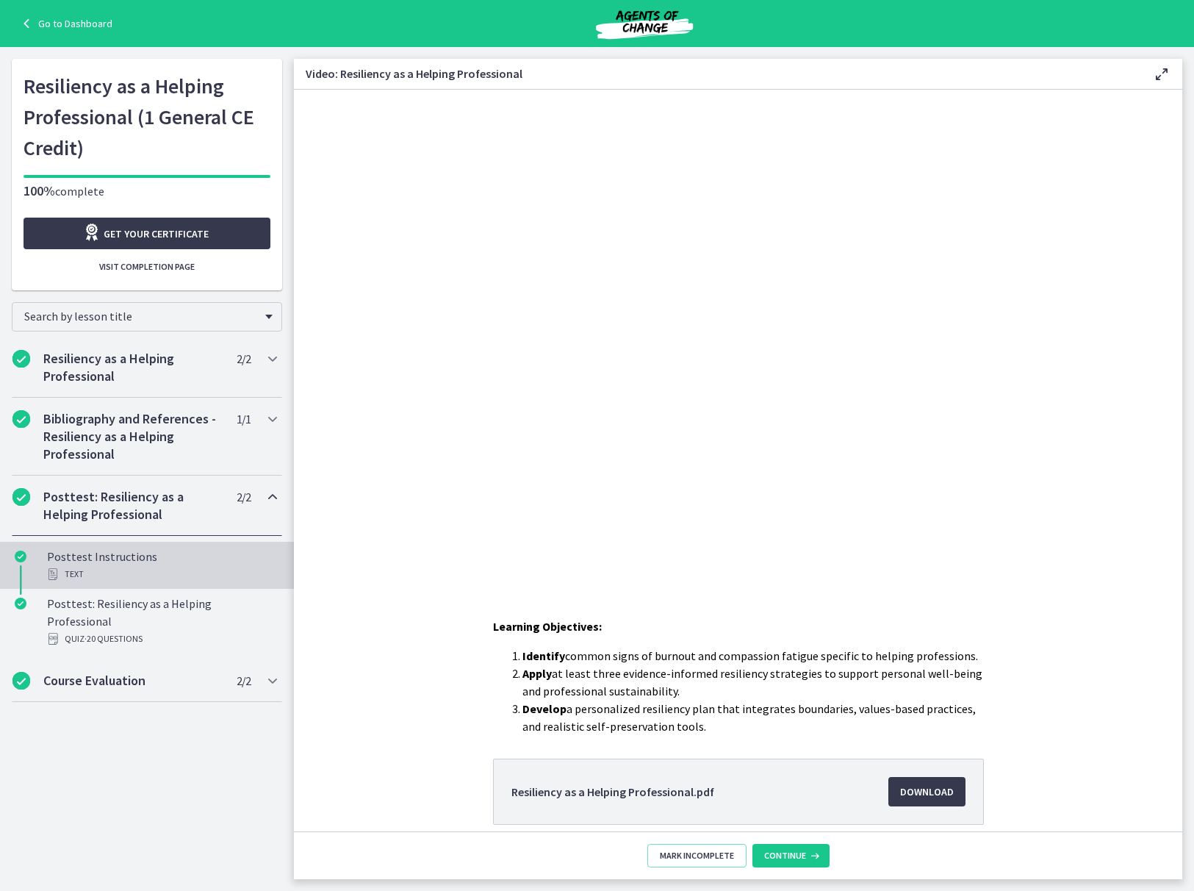
click at [154, 576] on div "Text" at bounding box center [161, 574] width 229 height 18
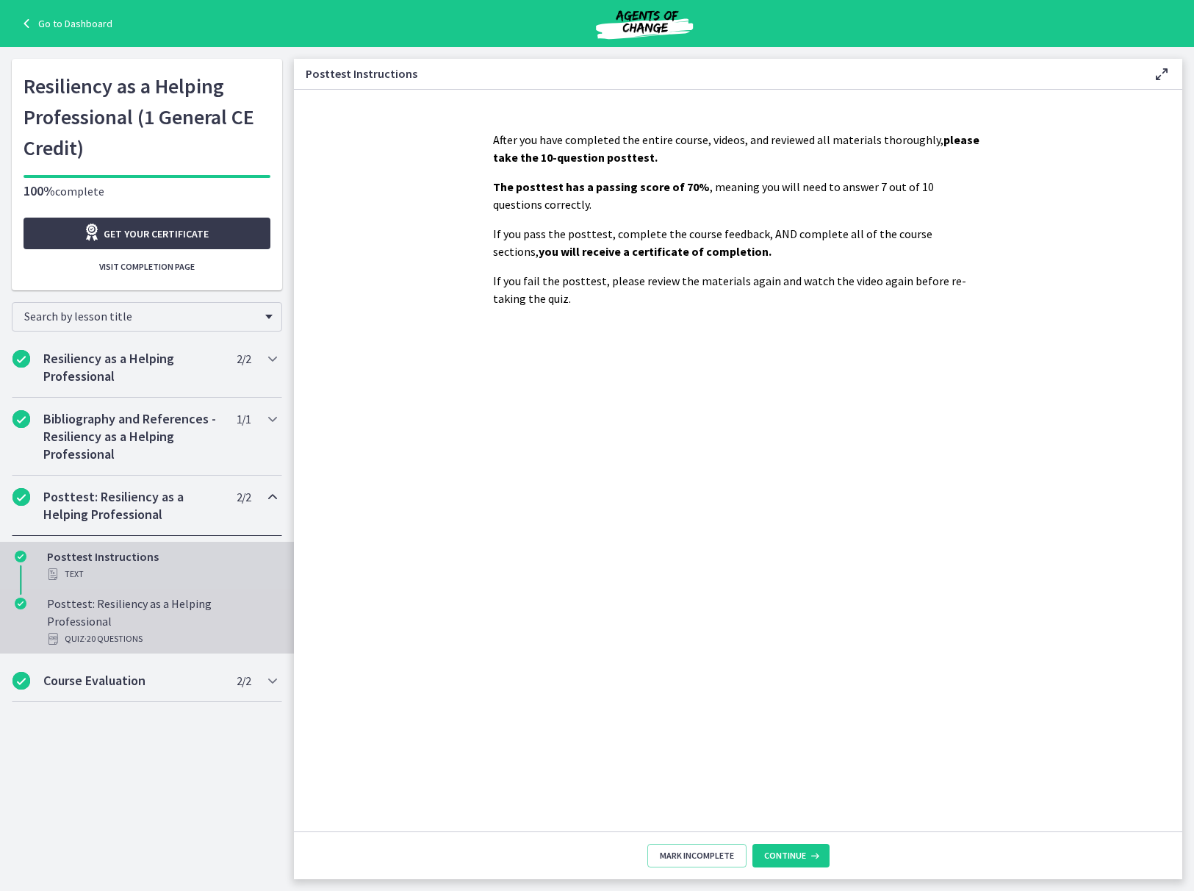
click at [197, 635] on link "Posttest: Resiliency as a Helping Professional Quiz · 20 Questions" at bounding box center [147, 621] width 294 height 65
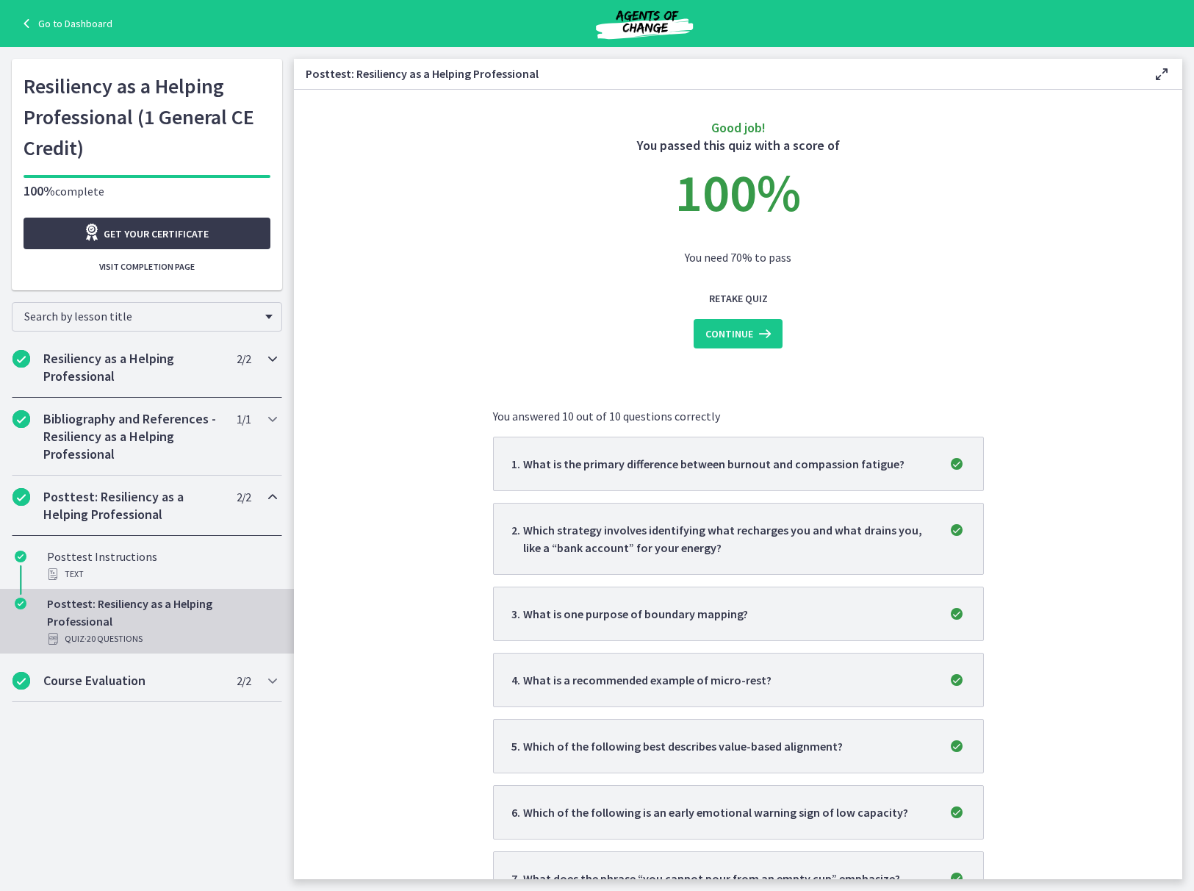
click at [279, 356] on icon "Chapters" at bounding box center [273, 359] width 18 height 18
